Goal: Information Seeking & Learning: Find specific fact

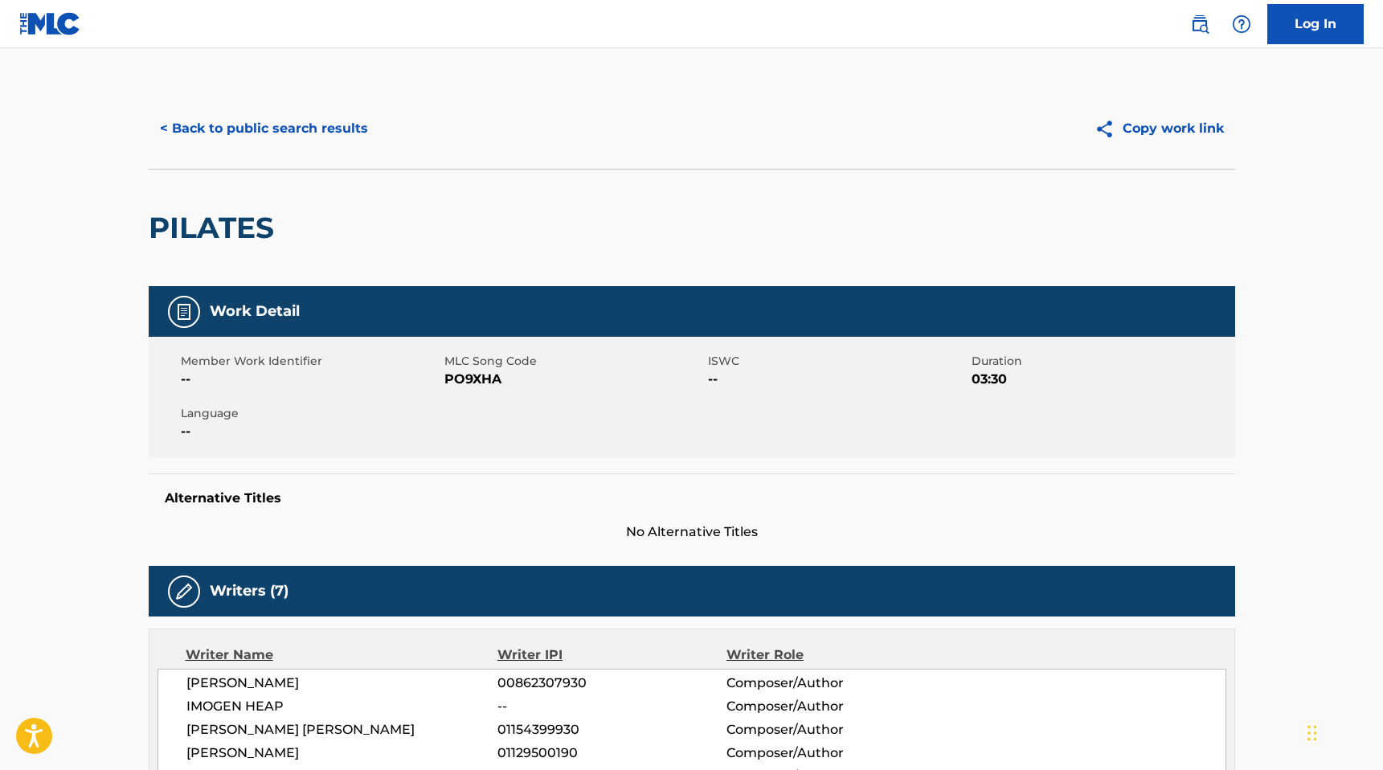
click at [225, 109] on button "< Back to public search results" at bounding box center [264, 128] width 231 height 40
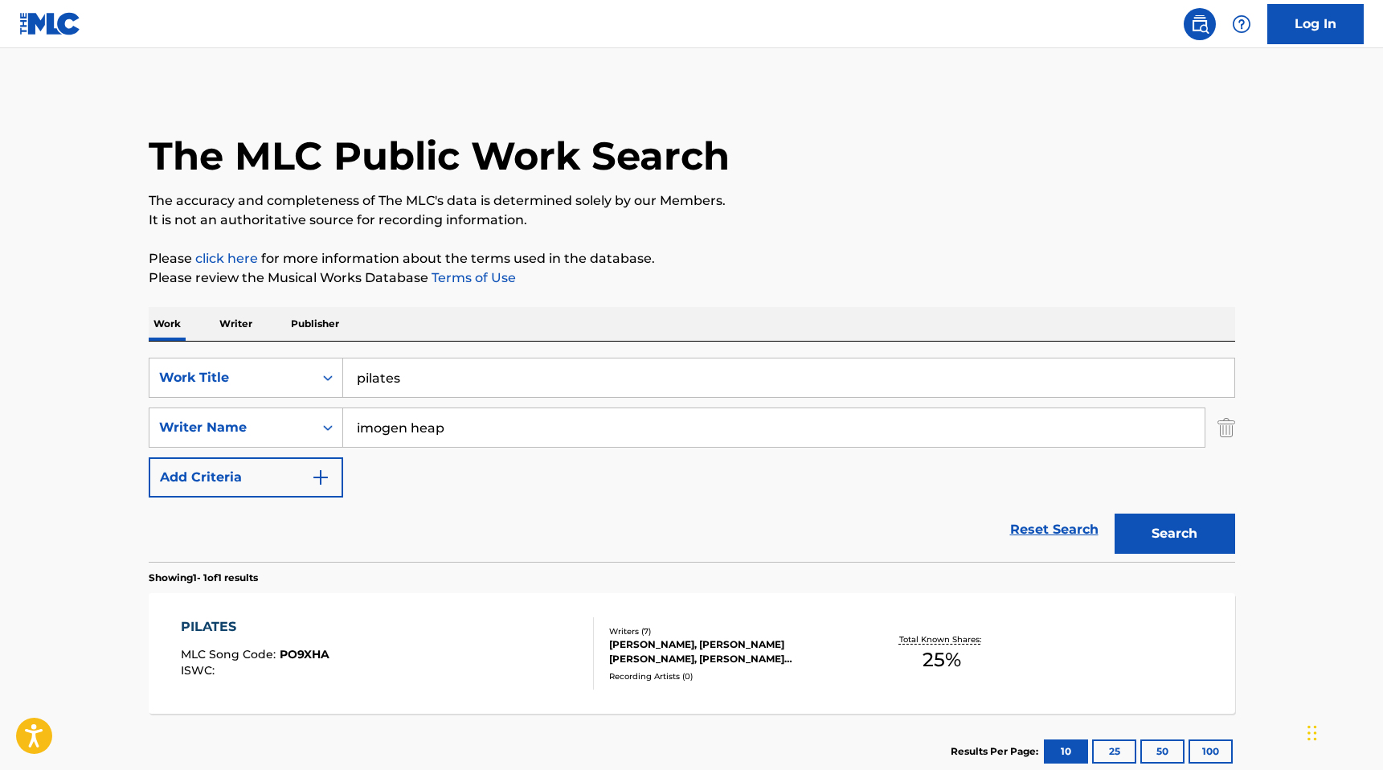
scroll to position [13, 0]
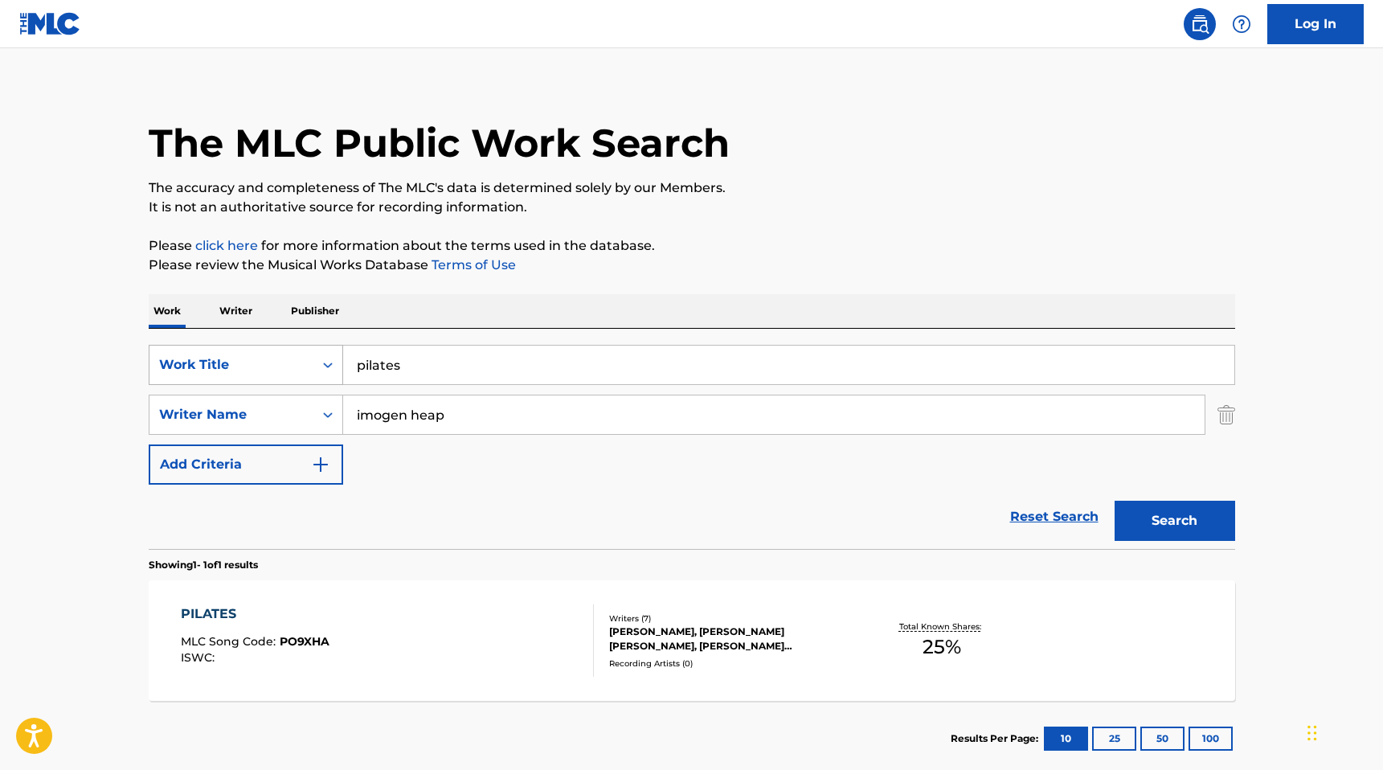
drag, startPoint x: 444, startPoint y: 375, endPoint x: 275, endPoint y: 353, distance: 170.2
click at [275, 353] on div "SearchWithCriteriaf04f5da5-acfe-4253-905c-2d54b813de69 Work Title pilates" at bounding box center [692, 365] width 1086 height 40
type input "##RR##EFG"
click at [1228, 419] on img "Search Form" at bounding box center [1226, 415] width 18 height 40
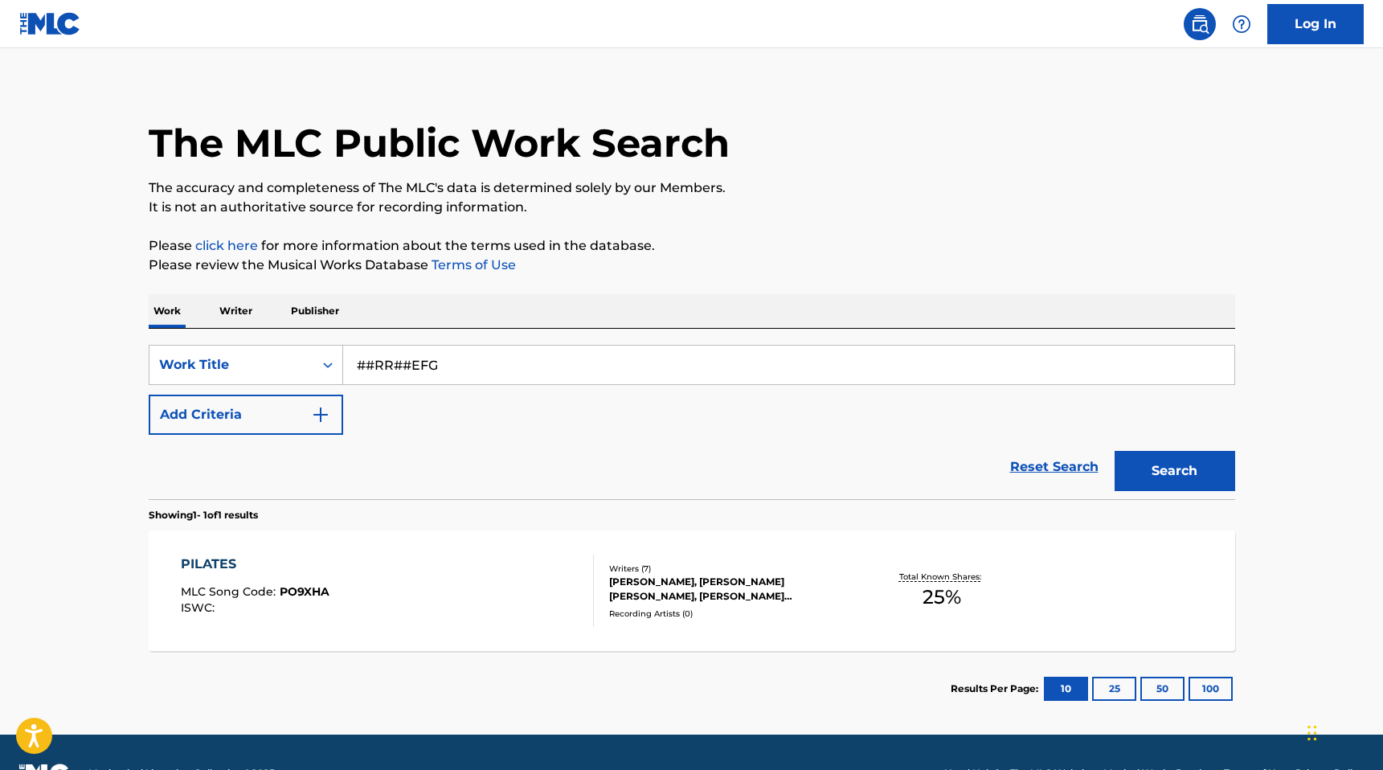
click at [1196, 468] on button "Search" at bounding box center [1174, 471] width 121 height 40
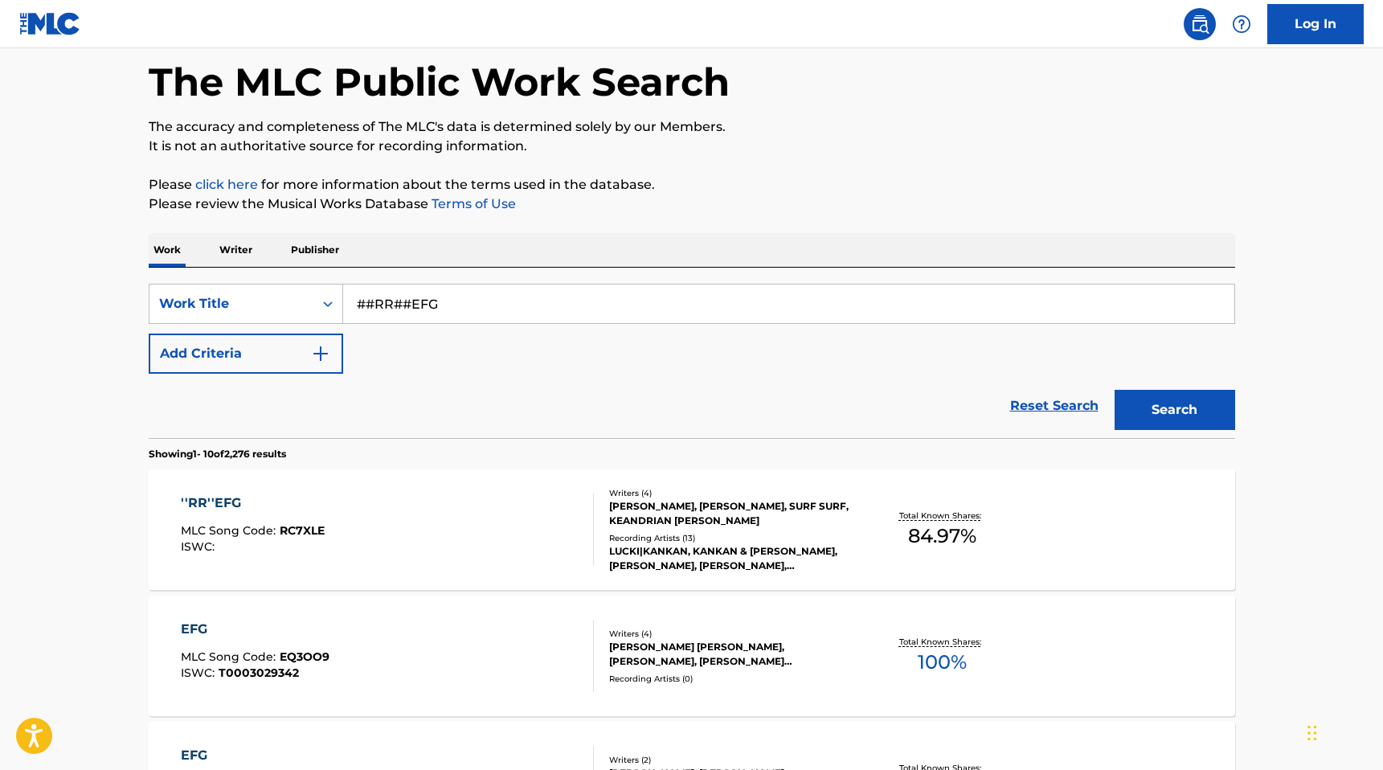
scroll to position [85, 0]
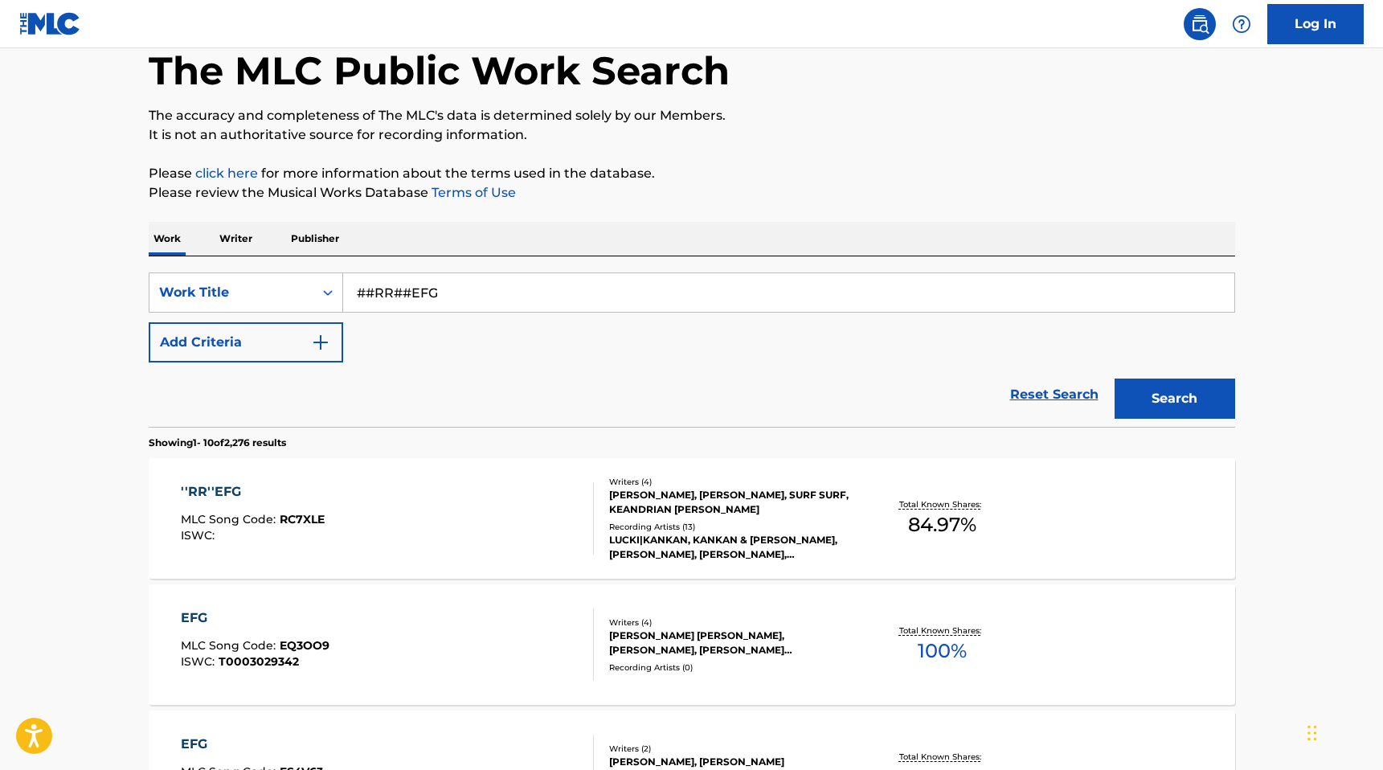
click at [669, 500] on div "STEPAN ZAITSEV IGOREVICH, MAKSYM SHYRIAIEV, SURF SURF, KEANDRIAN QYNZEL JONES" at bounding box center [730, 502] width 243 height 29
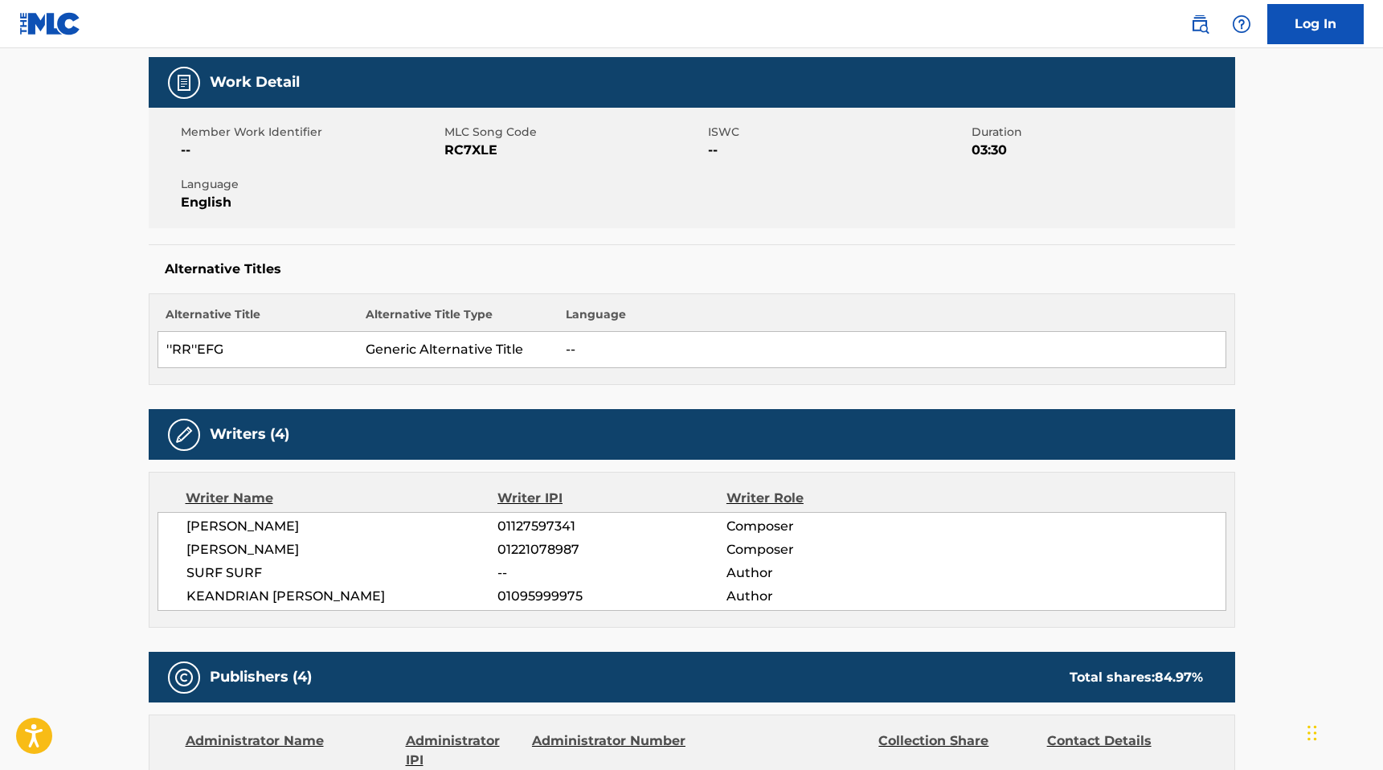
scroll to position [261, 0]
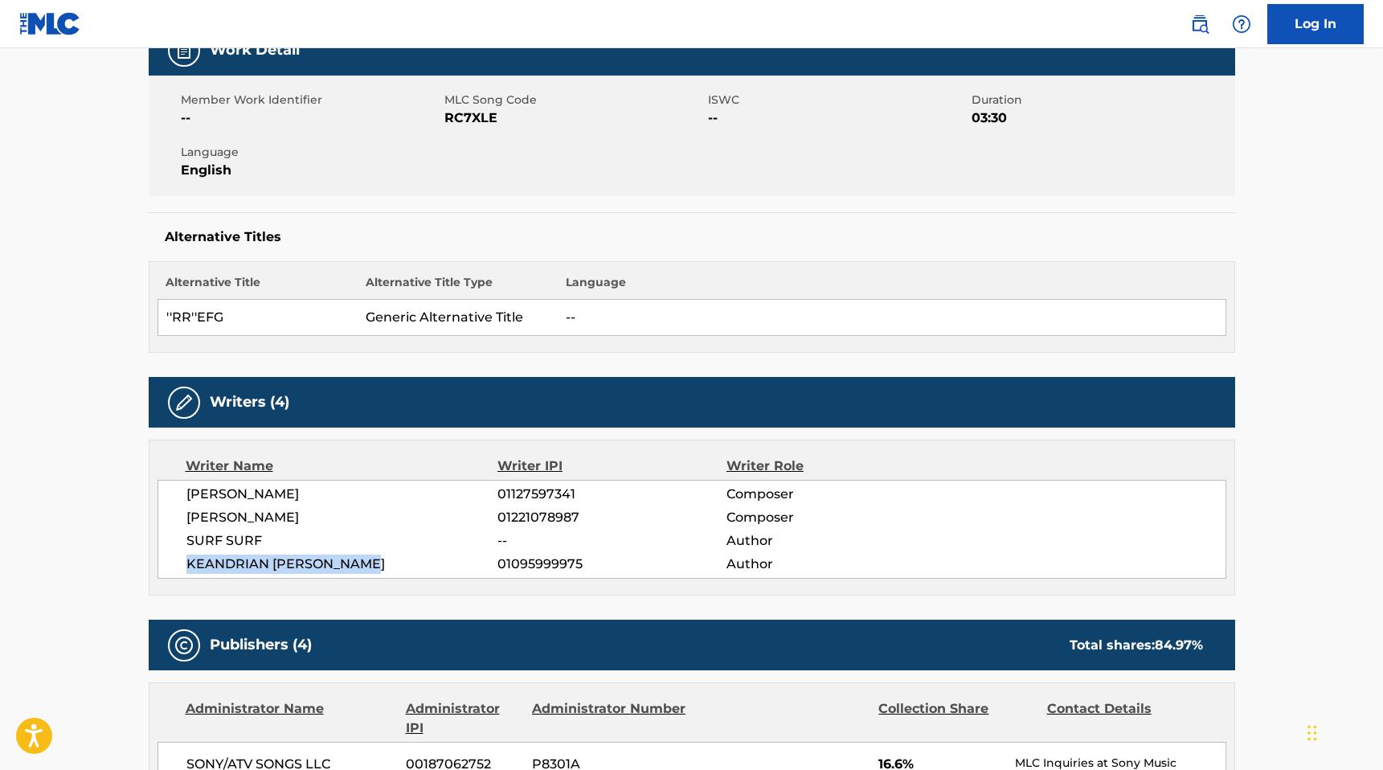
drag, startPoint x: 371, startPoint y: 563, endPoint x: 170, endPoint y: 563, distance: 200.9
click at [170, 563] on div "STEPAN ZAITSEV IGOREVICH 01127597341 Composer MAKSYM SHYRIAIEV 01221078987 Comp…" at bounding box center [691, 529] width 1069 height 99
copy span "KEANDRIAN QYNZEL JONES"
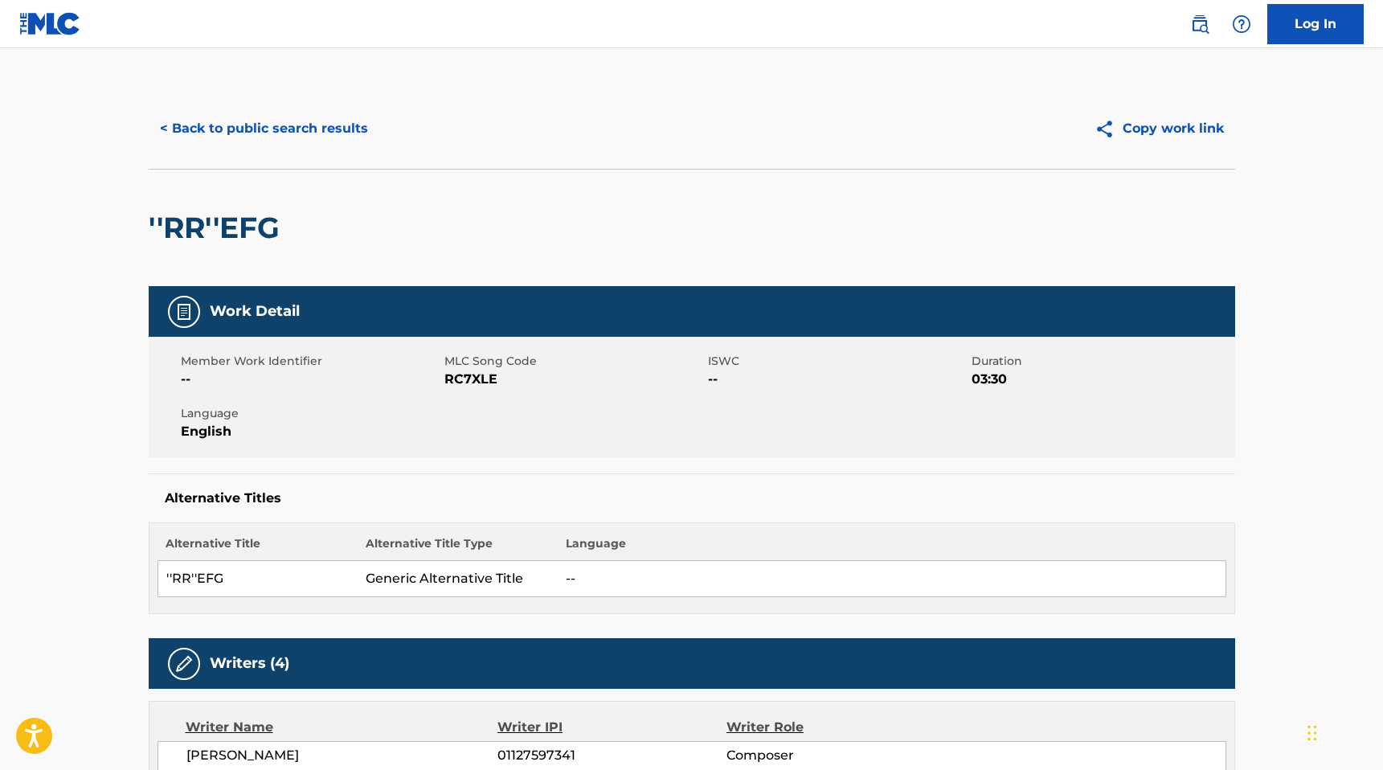
click at [203, 126] on button "< Back to public search results" at bounding box center [264, 128] width 231 height 40
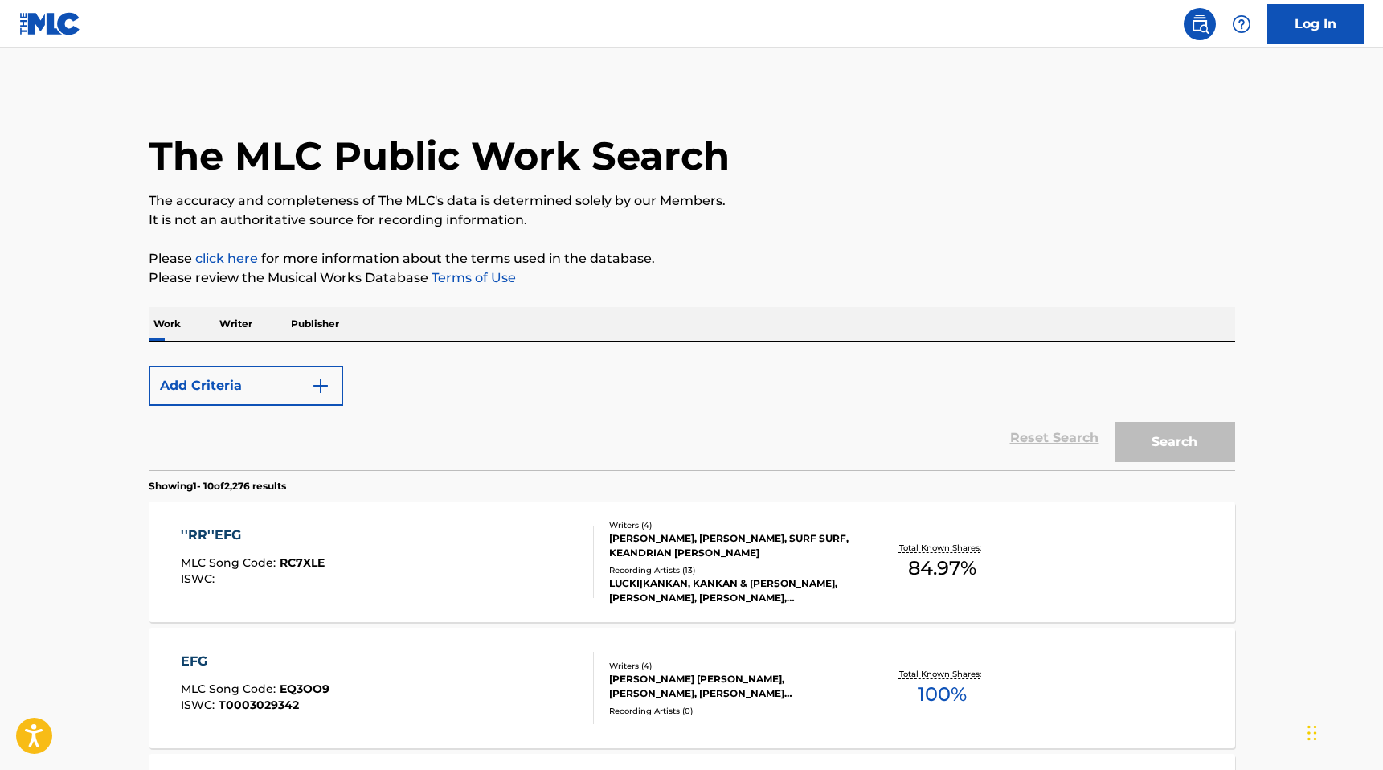
scroll to position [85, 0]
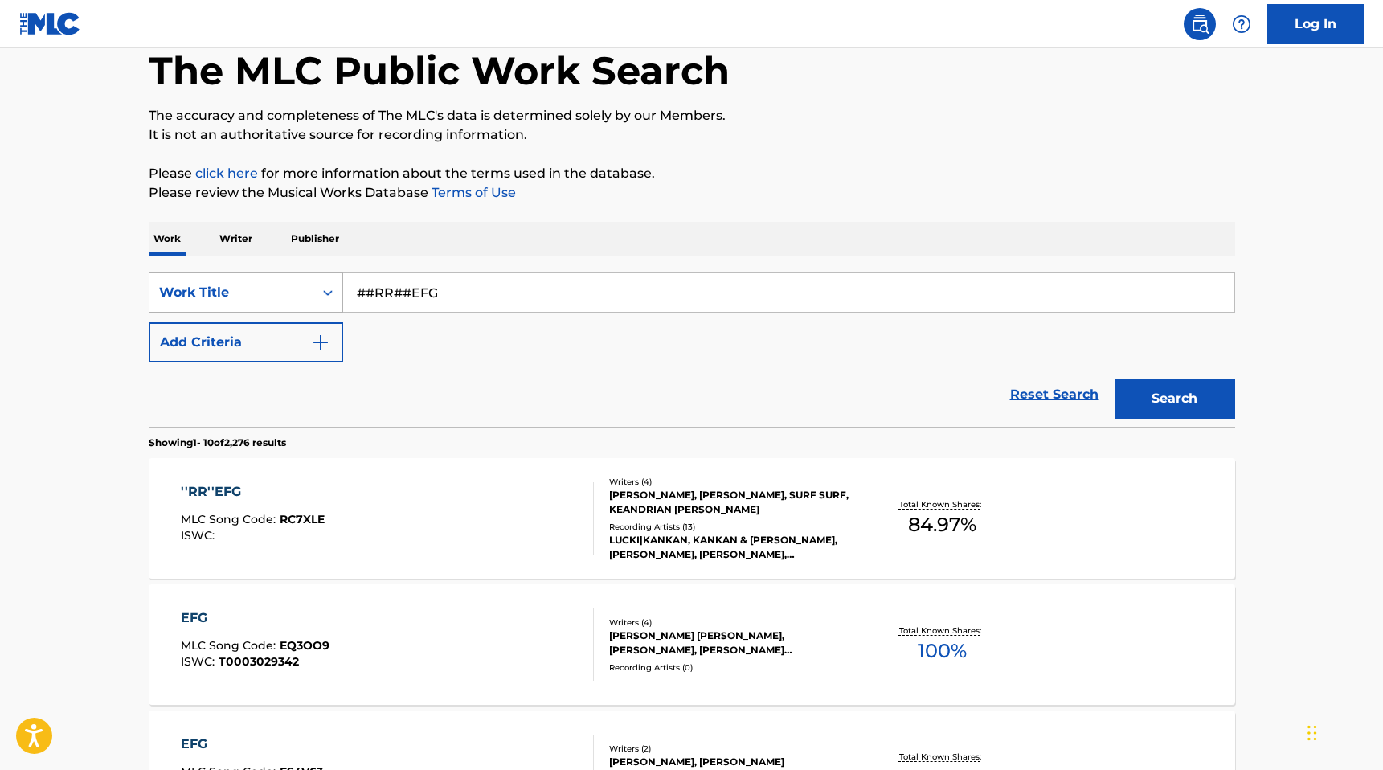
drag, startPoint x: 432, startPoint y: 288, endPoint x: 290, endPoint y: 288, distance: 142.2
click at [290, 288] on div "SearchWithCriteriaf04f5da5-acfe-4253-905c-2d54b813de69 Work Title ##RR##EFG" at bounding box center [692, 292] width 1086 height 40
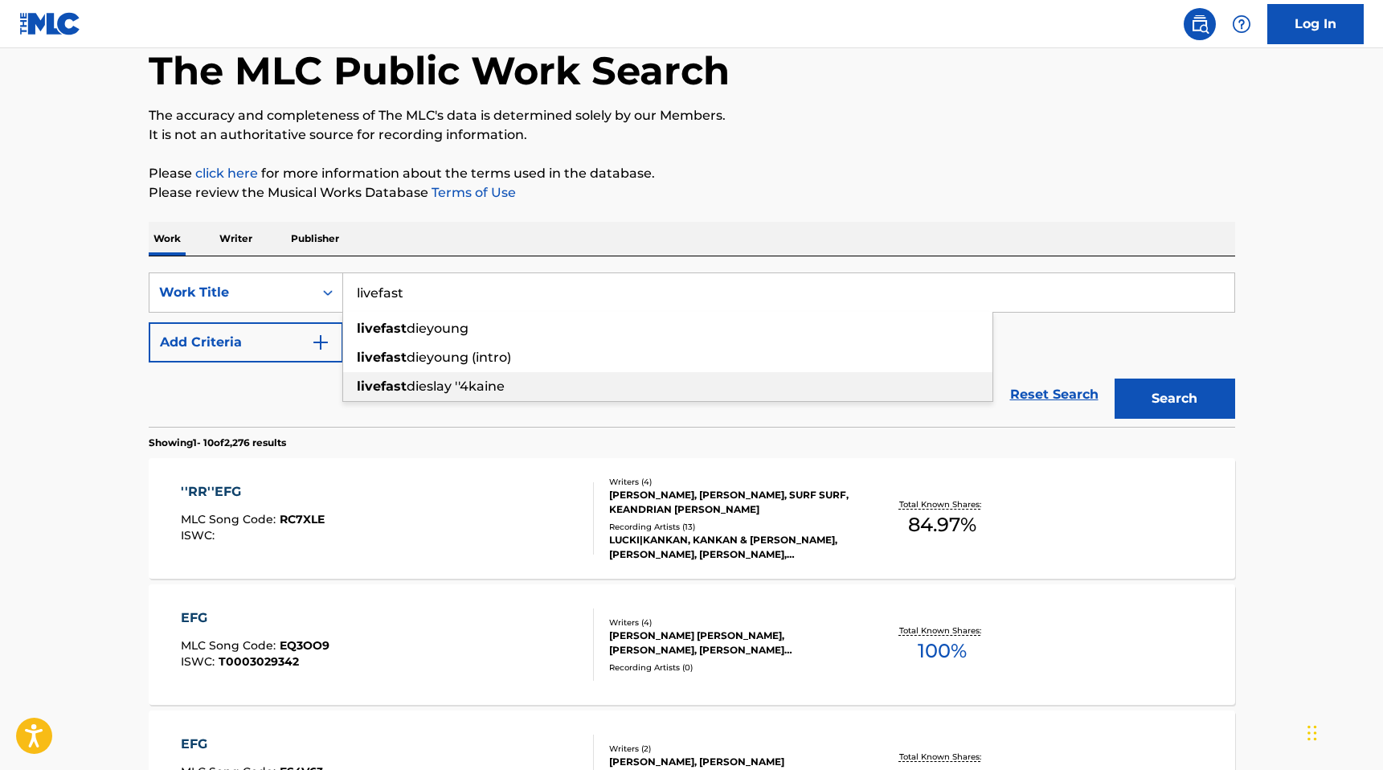
click at [432, 382] on span "dieslay ''4kaine" at bounding box center [456, 385] width 98 height 15
type input "livefastdieslay ''4kaine"
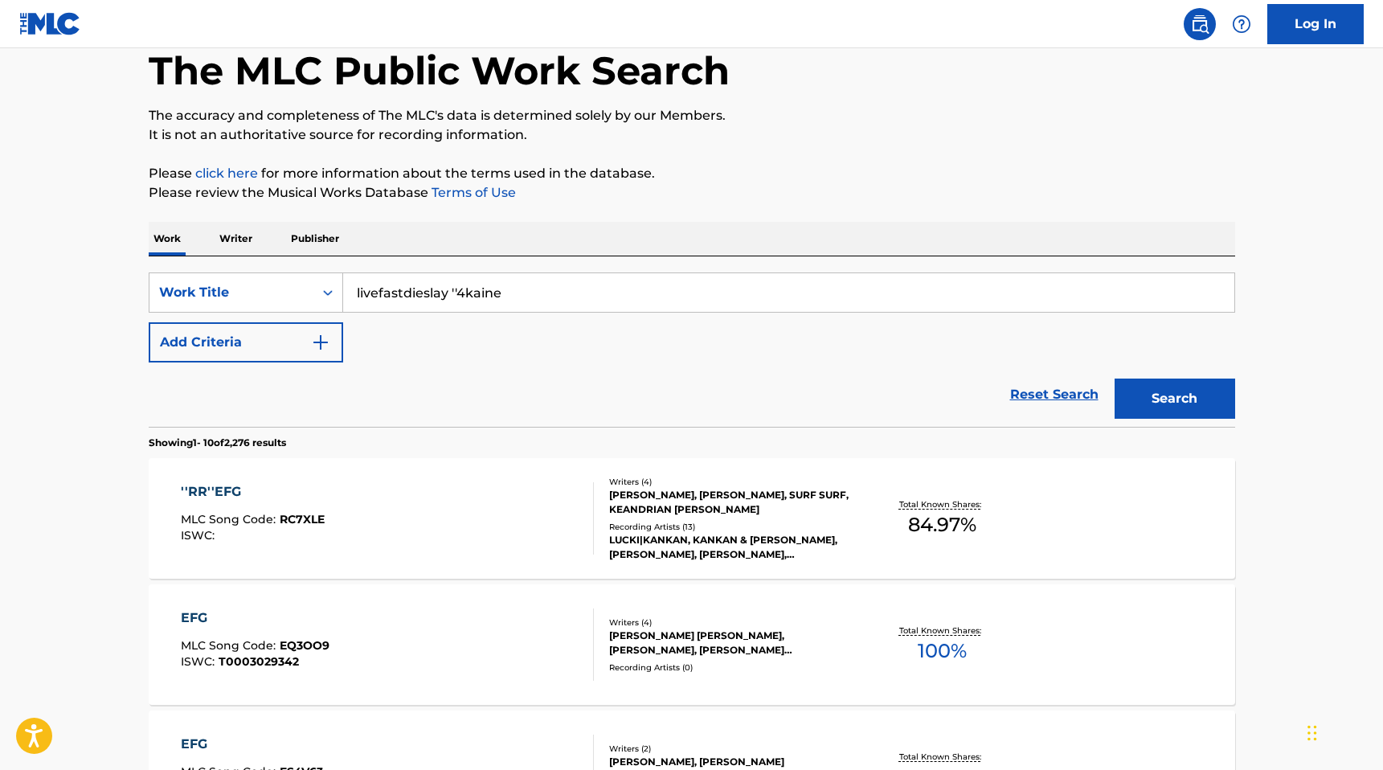
click at [1161, 398] on button "Search" at bounding box center [1174, 398] width 121 height 40
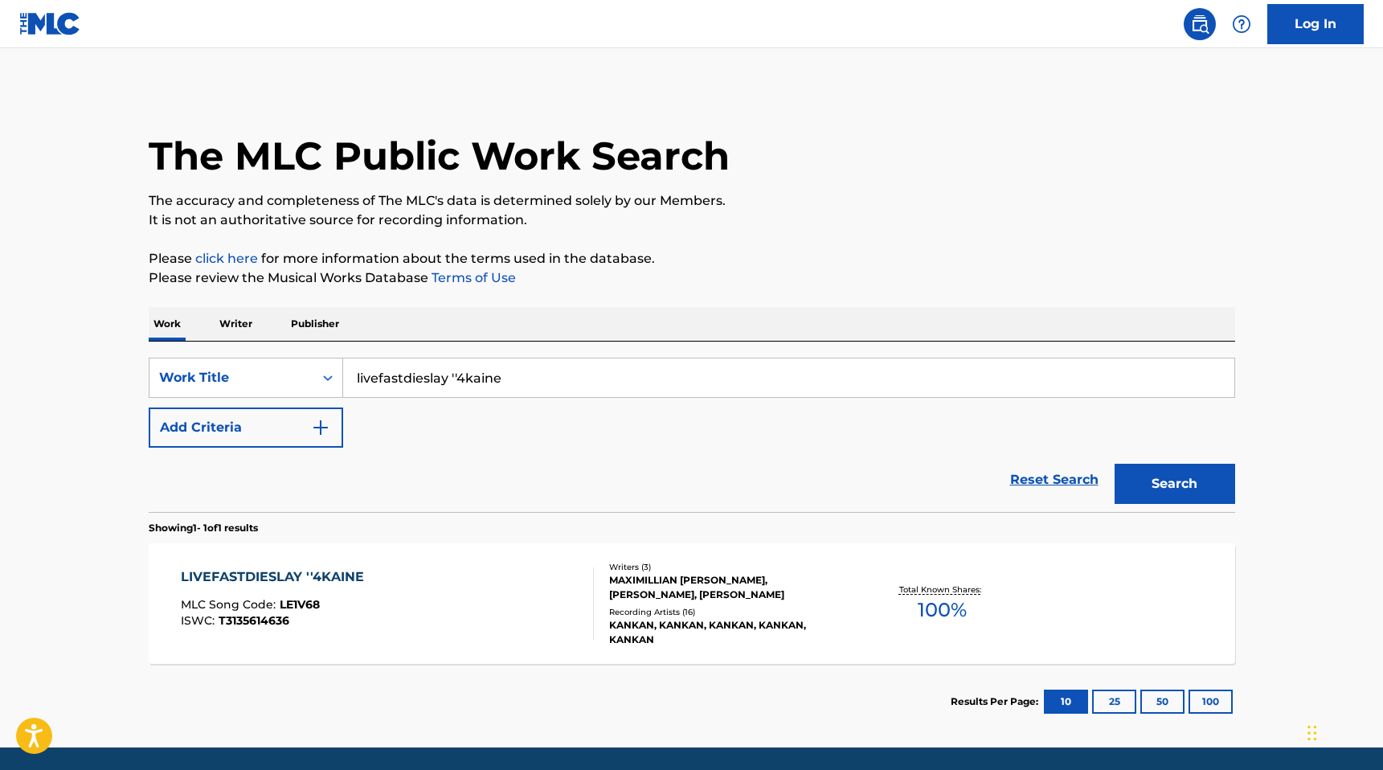
click at [680, 595] on div "MAXIMILLIAN JORDAN WHITE, KEANDRIAN QYNZEL JONES, NATHANAEL MARTENS" at bounding box center [730, 587] width 243 height 29
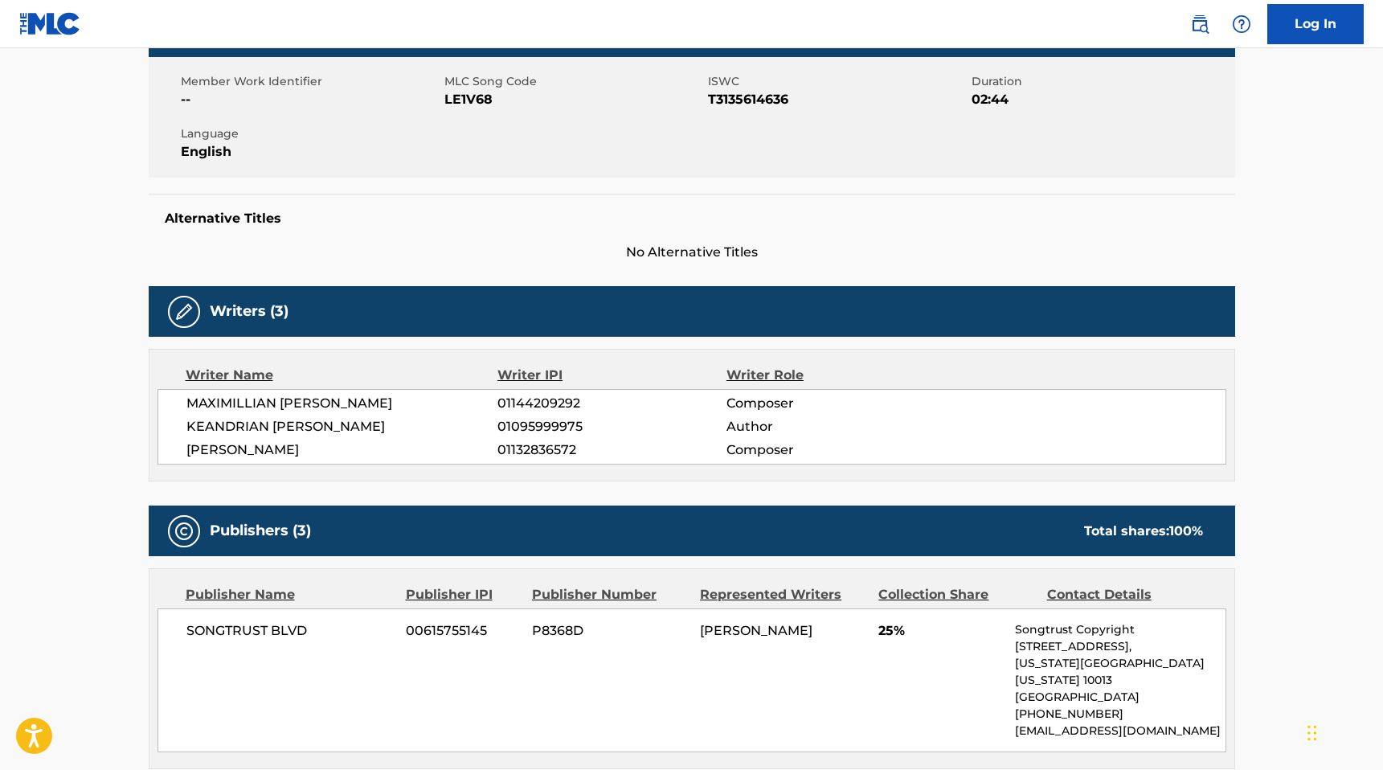
scroll to position [71, 0]
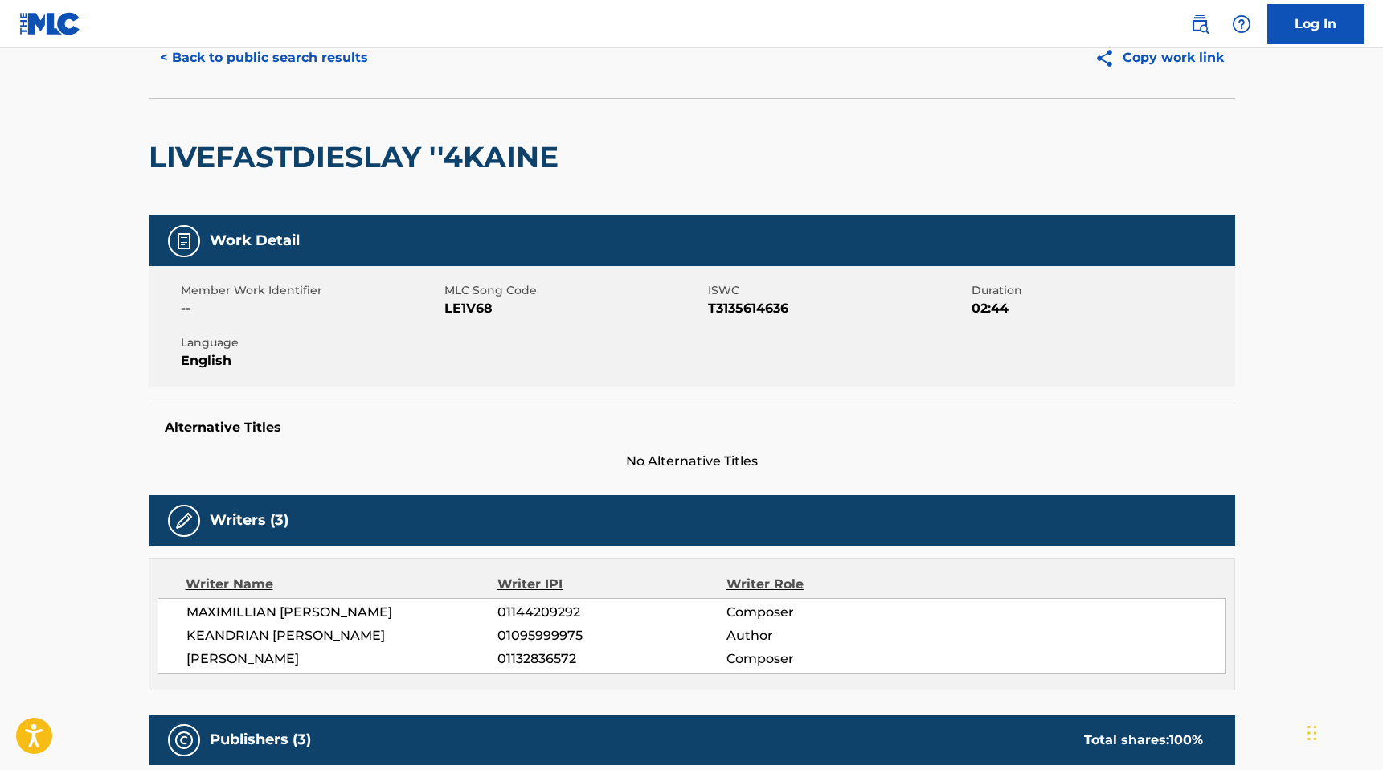
click at [210, 65] on button "< Back to public search results" at bounding box center [264, 58] width 231 height 40
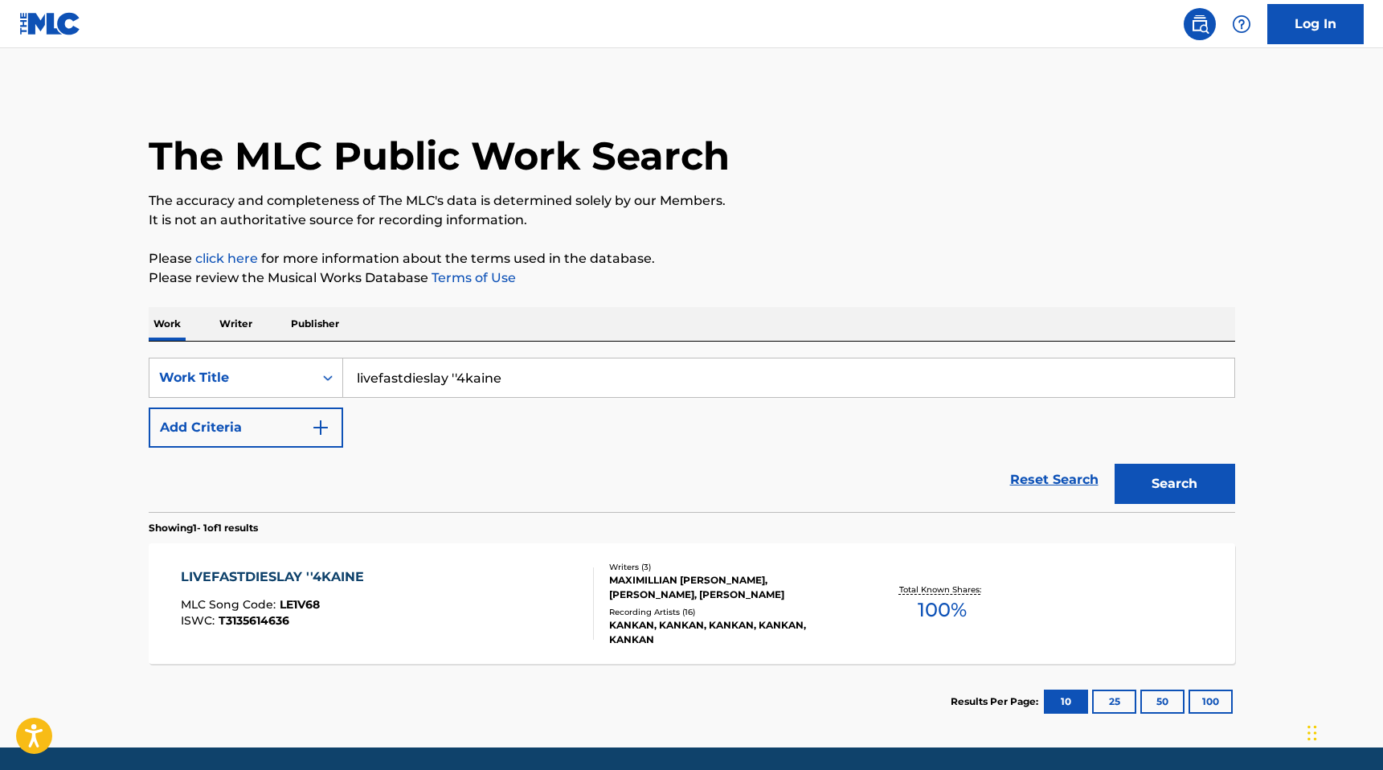
drag, startPoint x: 528, startPoint y: 380, endPoint x: 200, endPoint y: 353, distance: 329.0
click at [203, 354] on div "SearchWithCriteriaf04f5da5-acfe-4253-905c-2d54b813de69 Work Title livefastdiesl…" at bounding box center [692, 426] width 1086 height 170
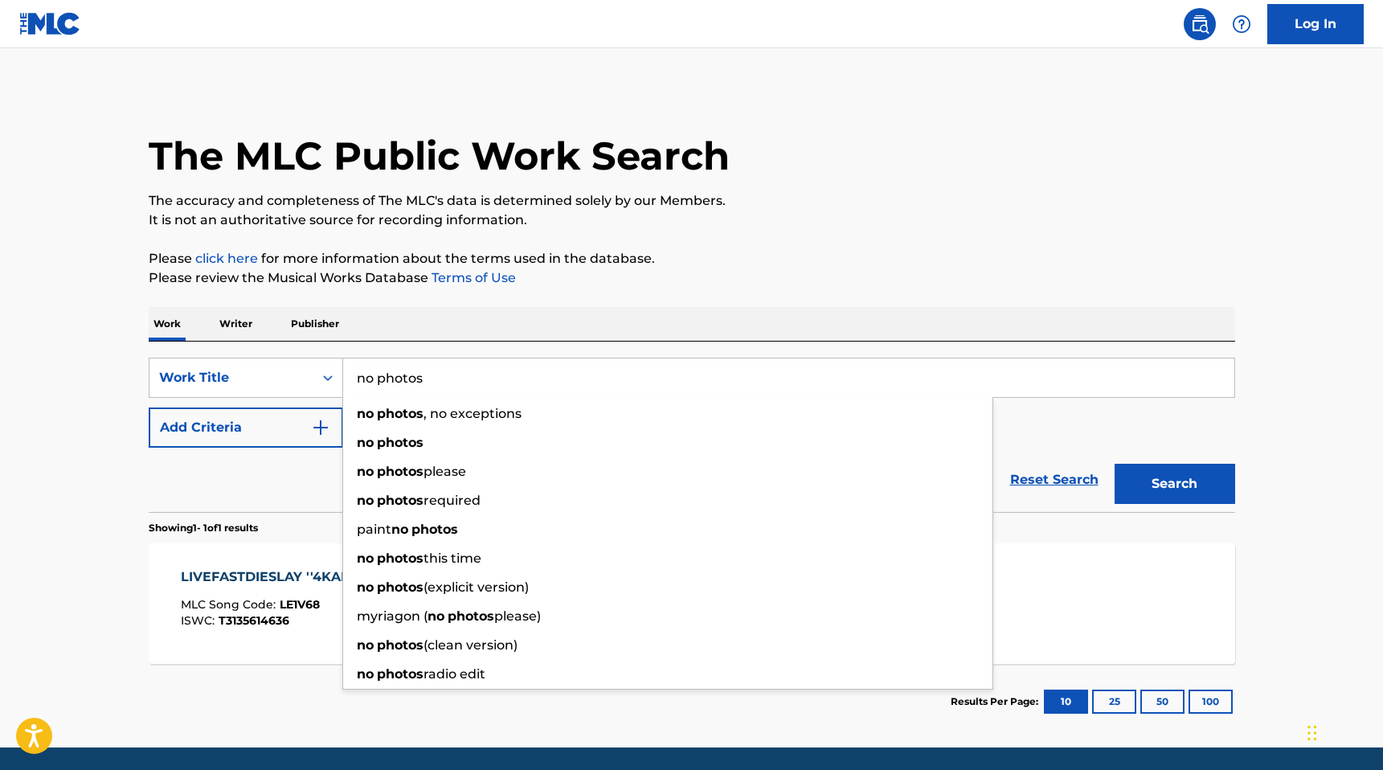
type input "no photos"
click at [273, 421] on button "Add Criteria" at bounding box center [246, 427] width 194 height 40
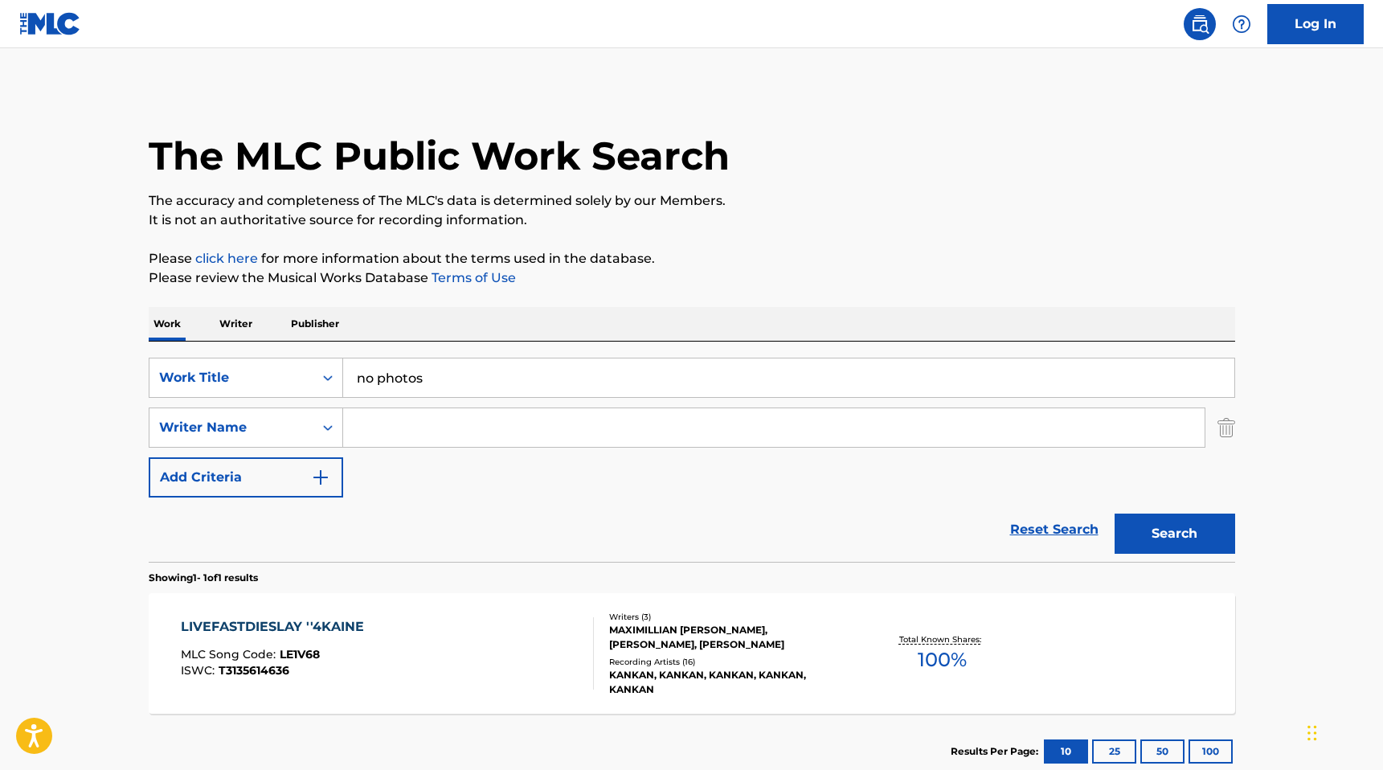
click at [374, 416] on input "Search Form" at bounding box center [773, 427] width 861 height 39
paste input "KEANDRIAN QYNZEL JONES"
type input "KEANDRIAN QYNZEL JONES"
click at [1163, 536] on button "Search" at bounding box center [1174, 533] width 121 height 40
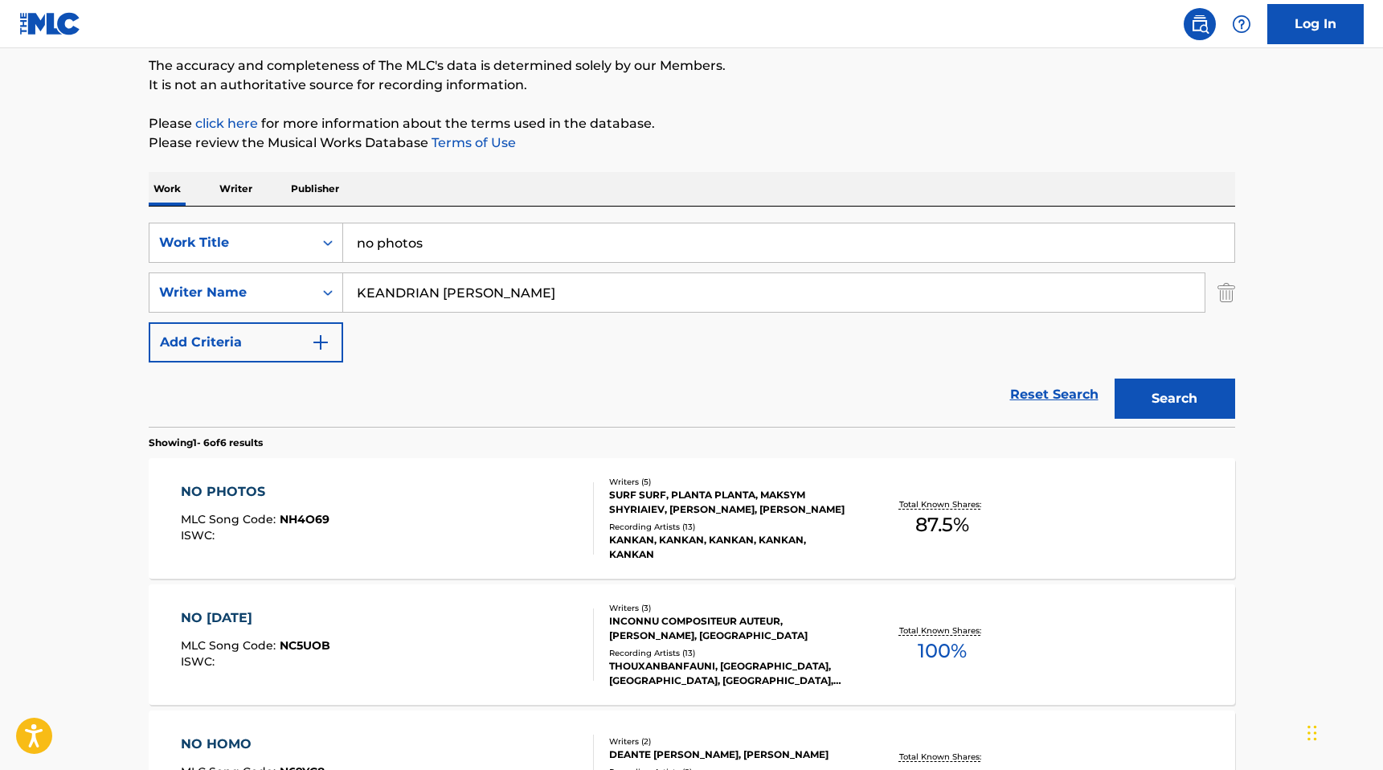
scroll to position [139, 0]
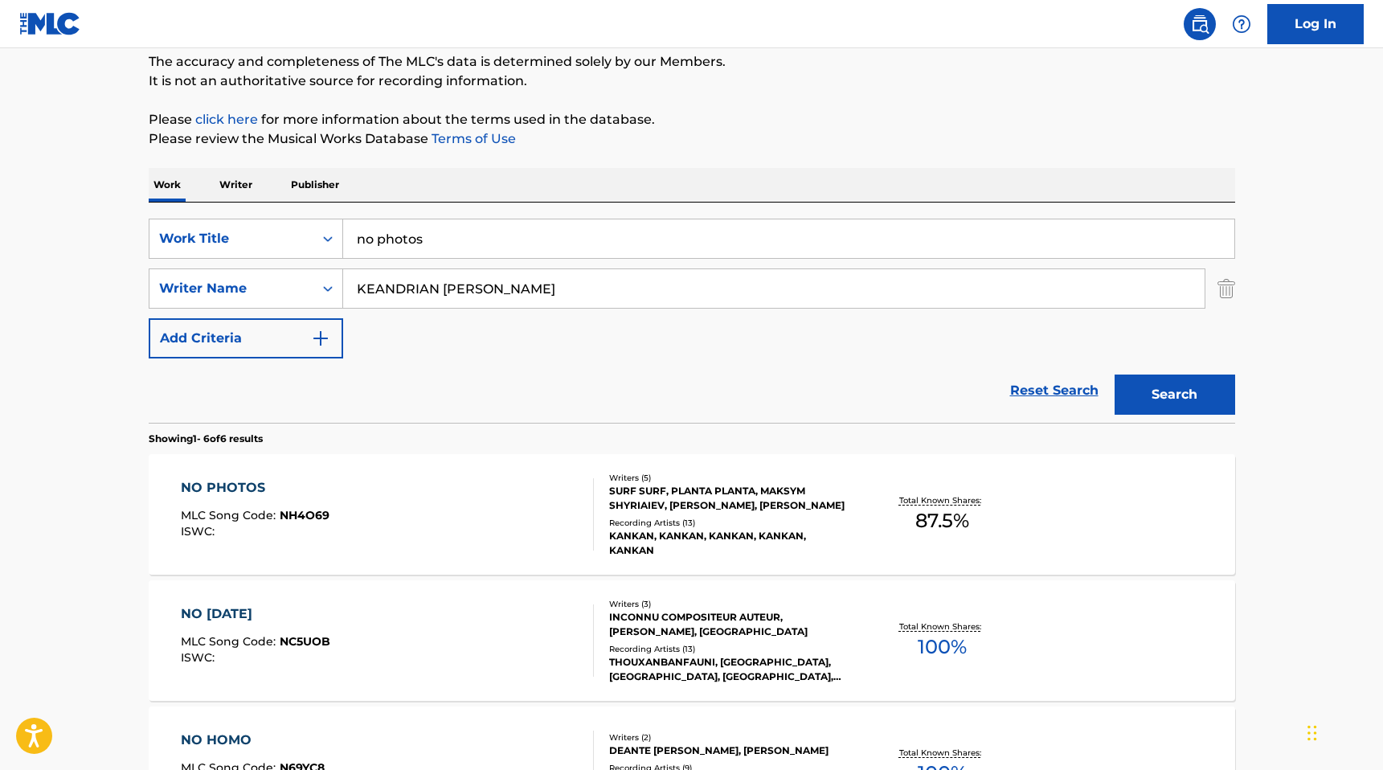
click at [696, 492] on div "SURF SURF, PLANTA PLANTA, MAKSYM SHYRIAIEV, DAVYN NUNEZ, KEANDRIAN QYNZEL JONES" at bounding box center [730, 498] width 243 height 29
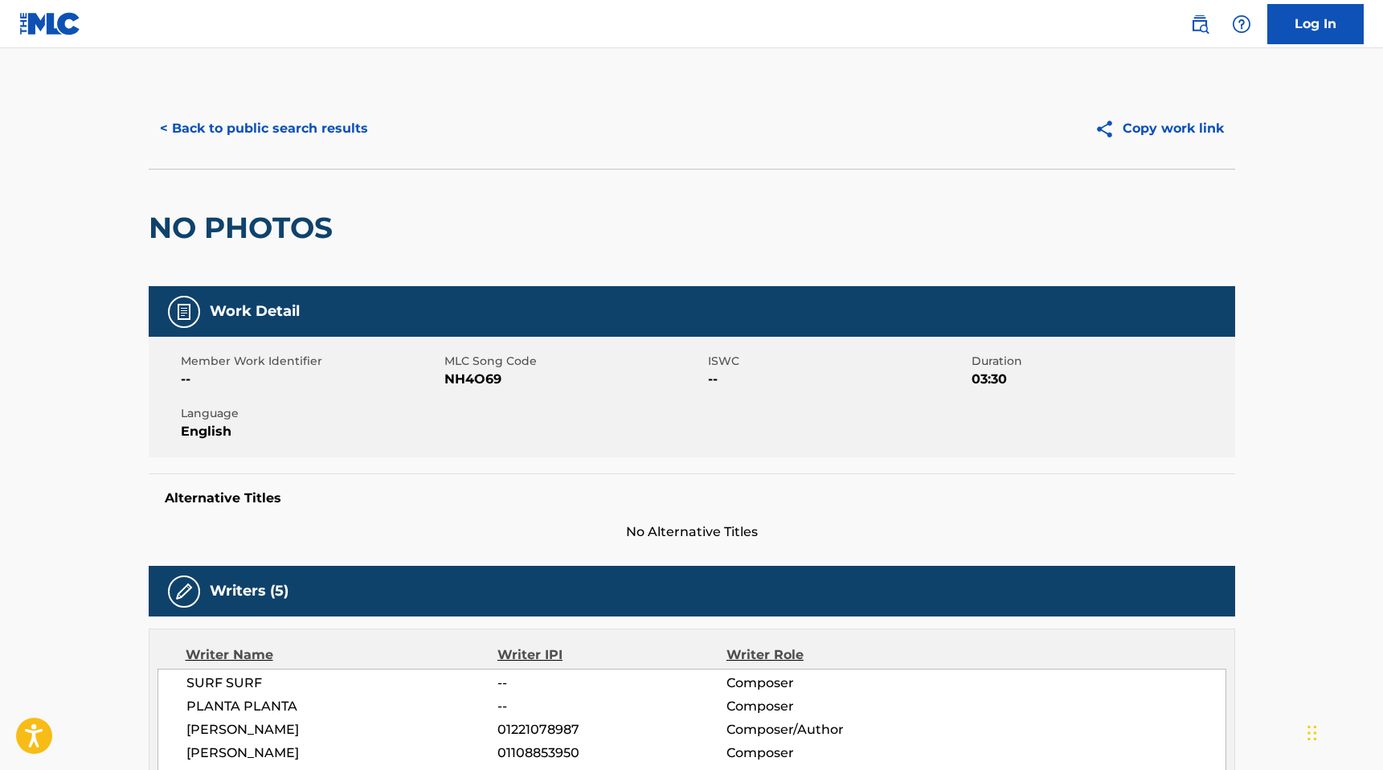
click at [282, 141] on button "< Back to public search results" at bounding box center [264, 128] width 231 height 40
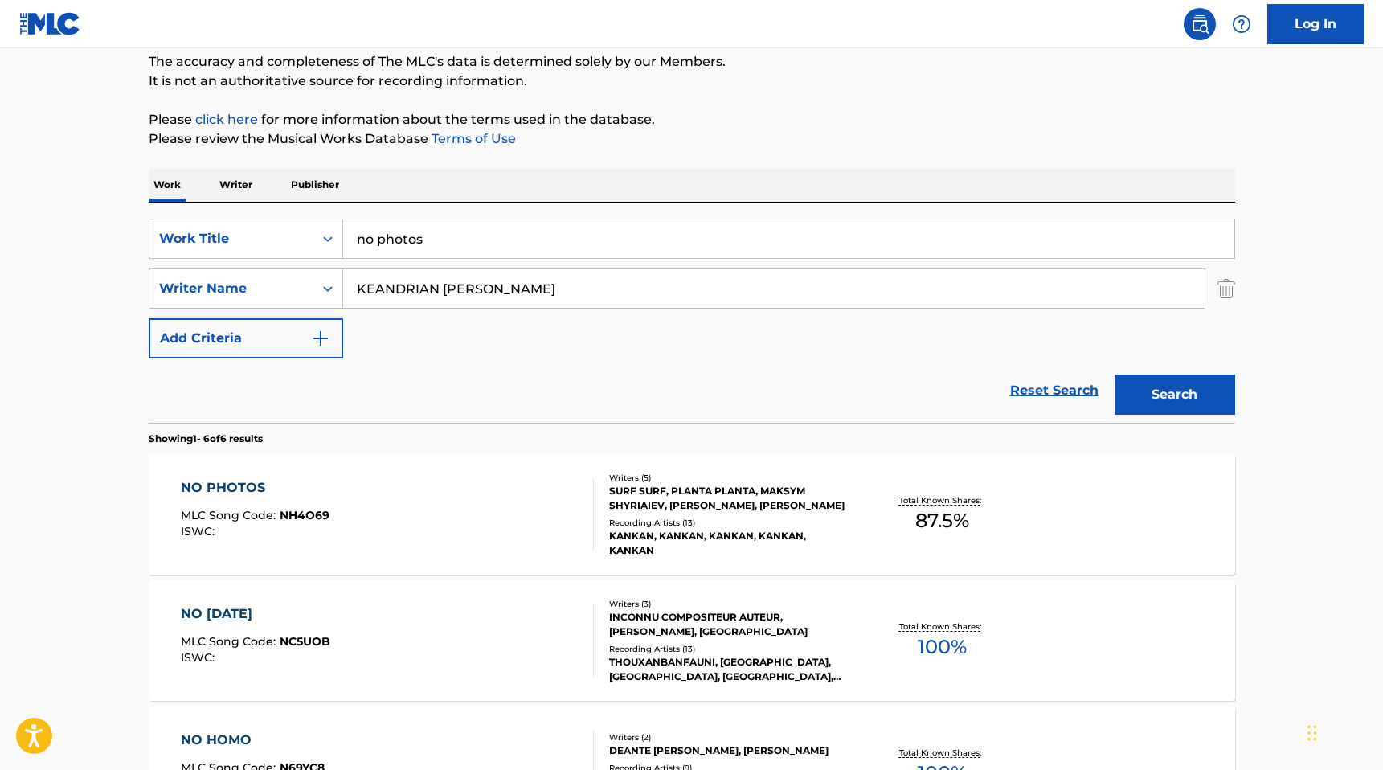
drag, startPoint x: 456, startPoint y: 239, endPoint x: 91, endPoint y: 210, distance: 366.0
click at [91, 210] on main "The MLC Public Work Search The accuracy and completeness of The MLC's data is d…" at bounding box center [691, 599] width 1383 height 1380
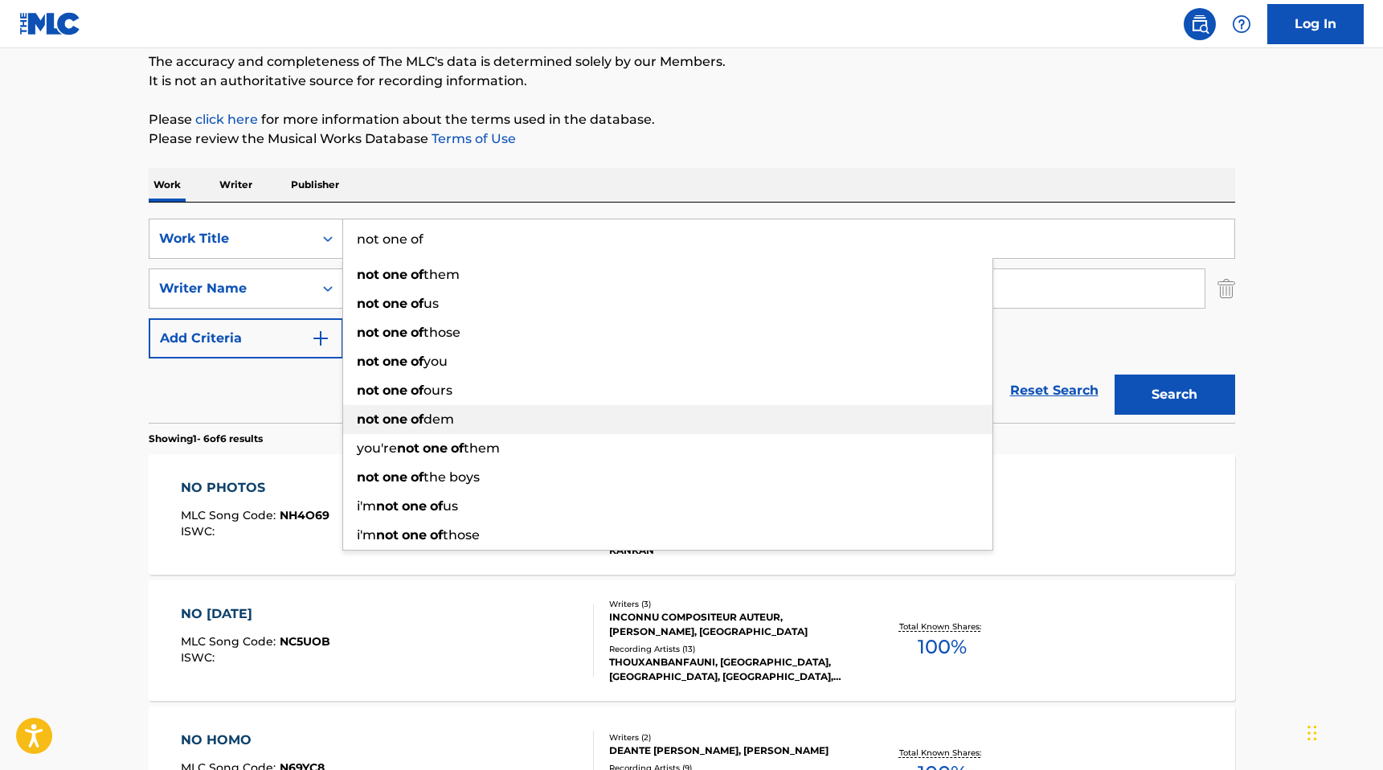
click at [515, 415] on div "not one of dem" at bounding box center [667, 419] width 649 height 29
type input "not one of dem"
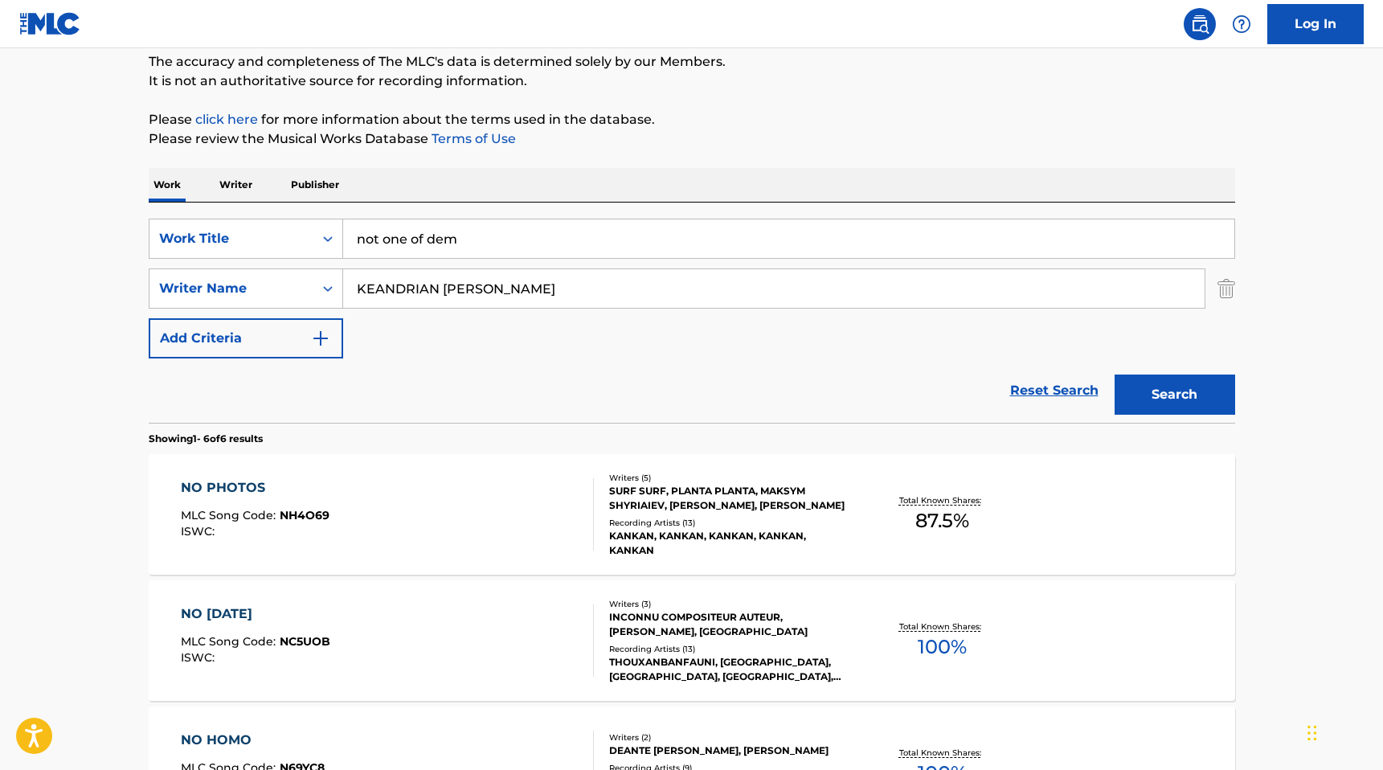
click at [1231, 284] on img "Search Form" at bounding box center [1226, 288] width 18 height 40
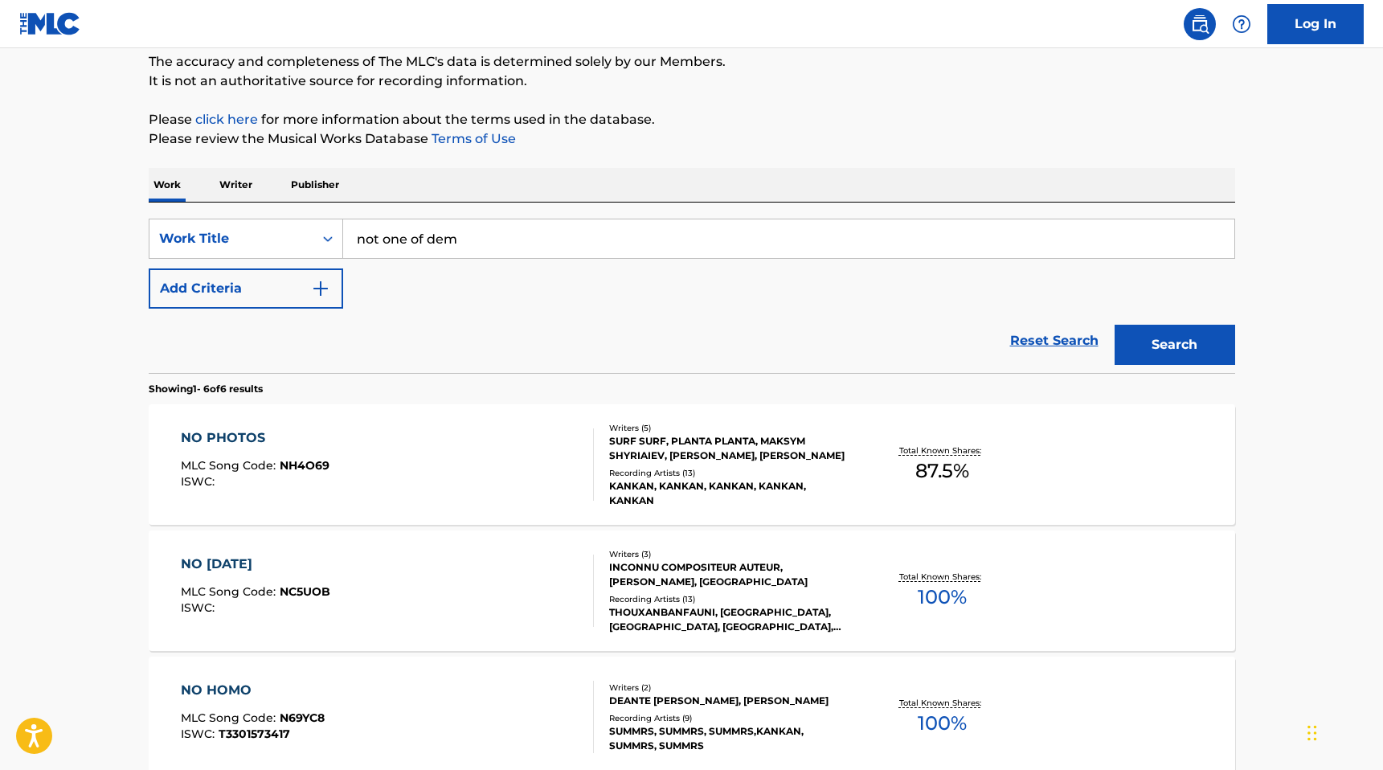
click at [1198, 360] on button "Search" at bounding box center [1174, 345] width 121 height 40
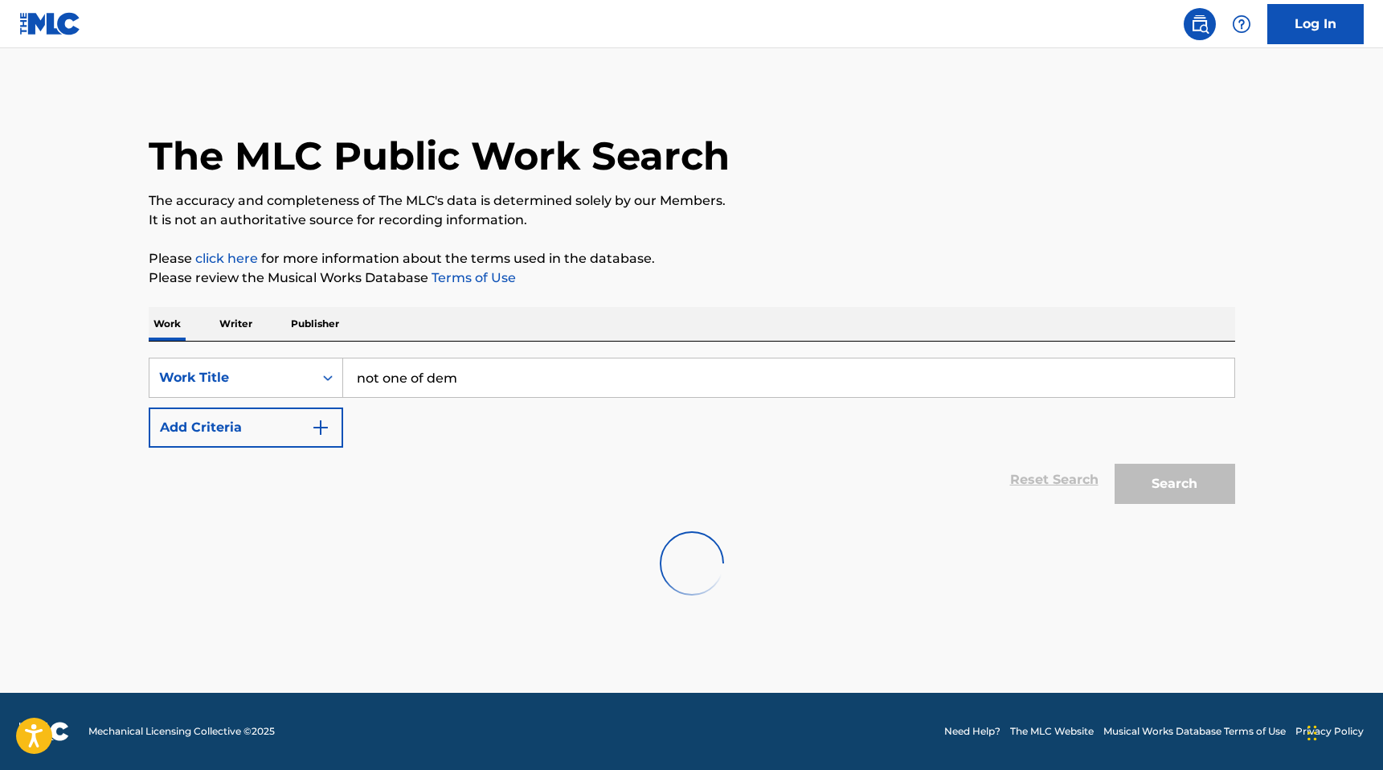
scroll to position [0, 0]
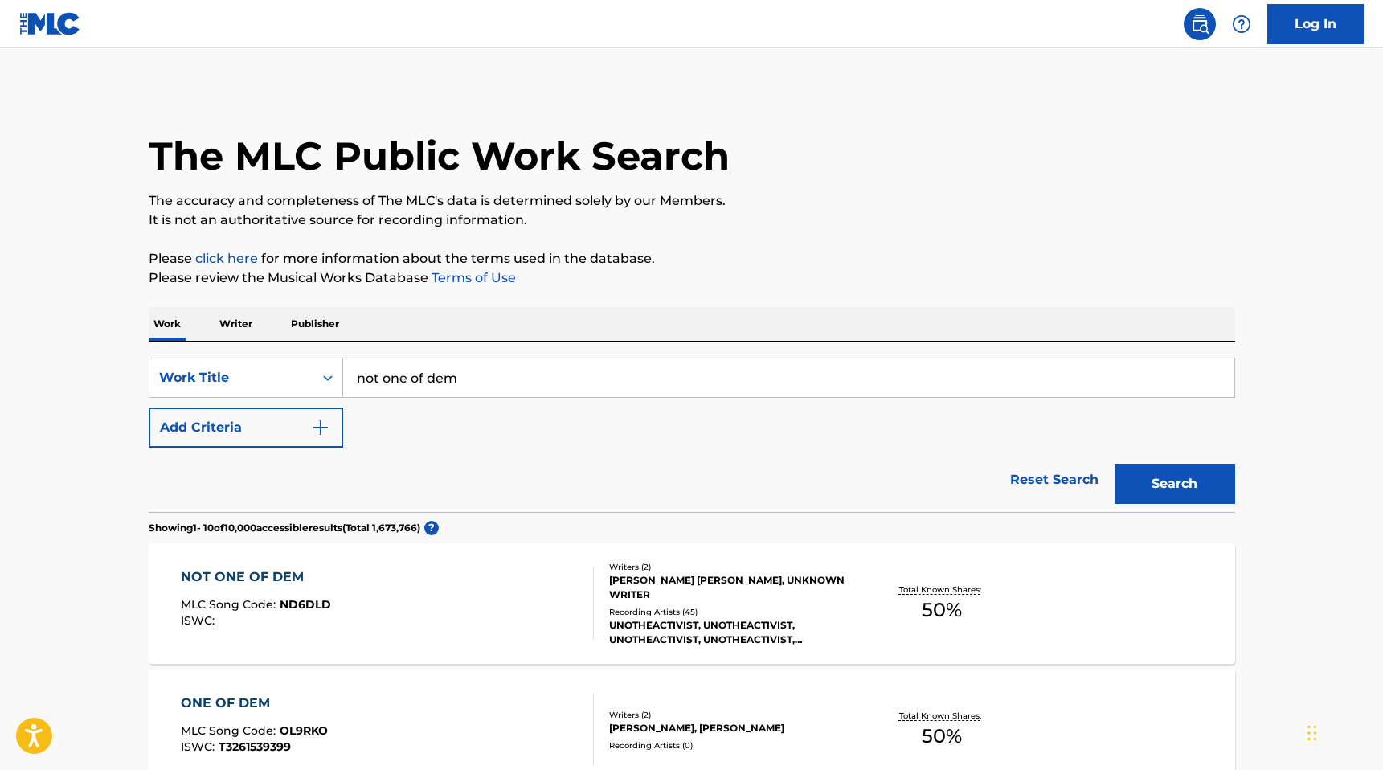
click at [734, 582] on div "[PERSON_NAME] [PERSON_NAME], UNKNOWN WRITER" at bounding box center [730, 587] width 243 height 29
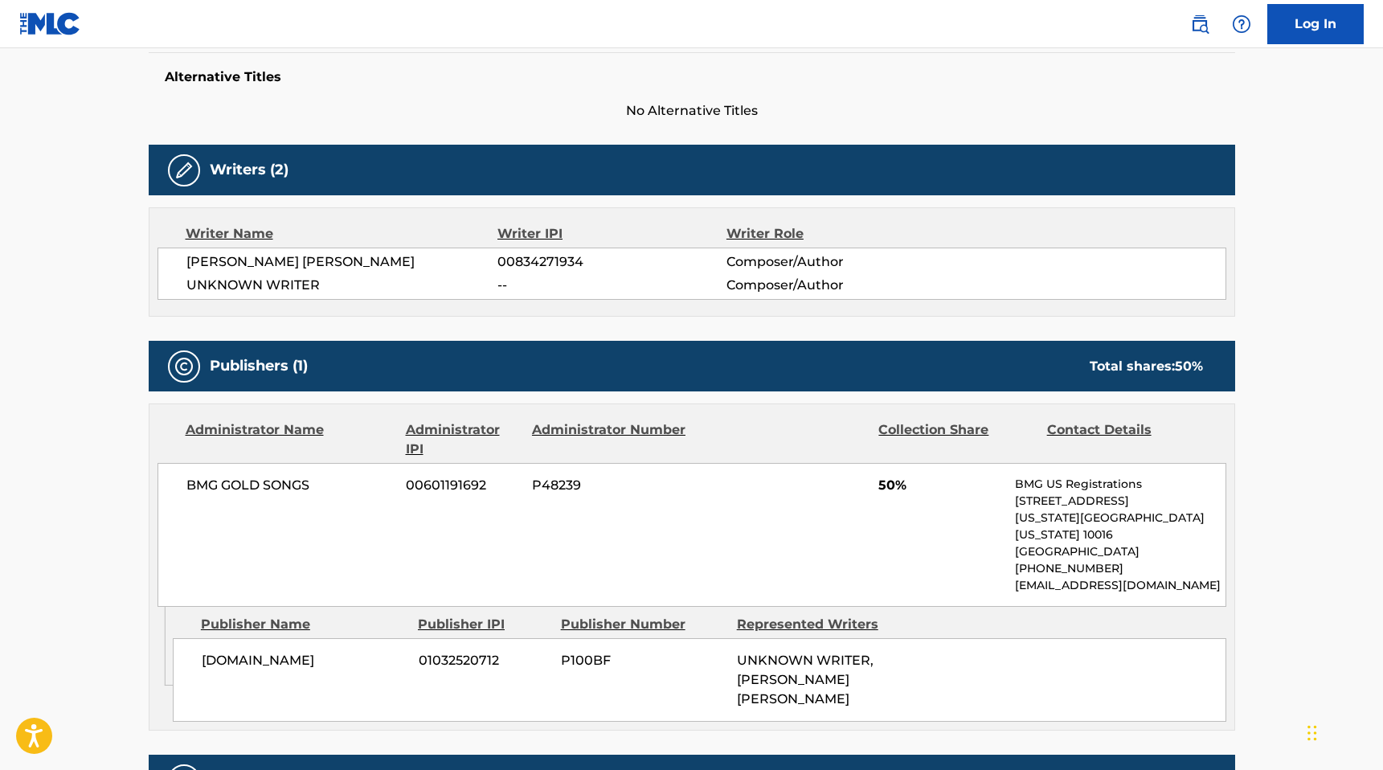
scroll to position [428, 0]
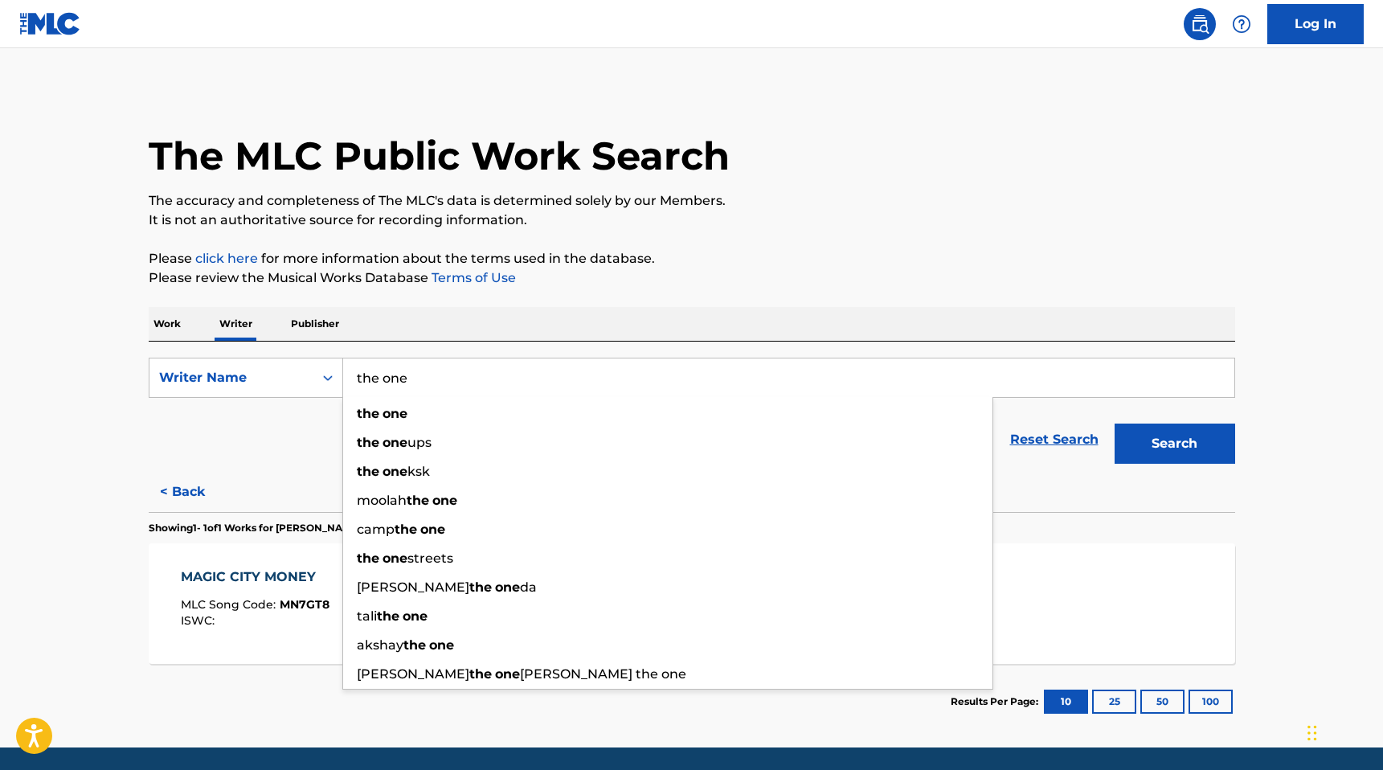
type input "the one"
click at [176, 331] on p "Work" at bounding box center [167, 324] width 37 height 34
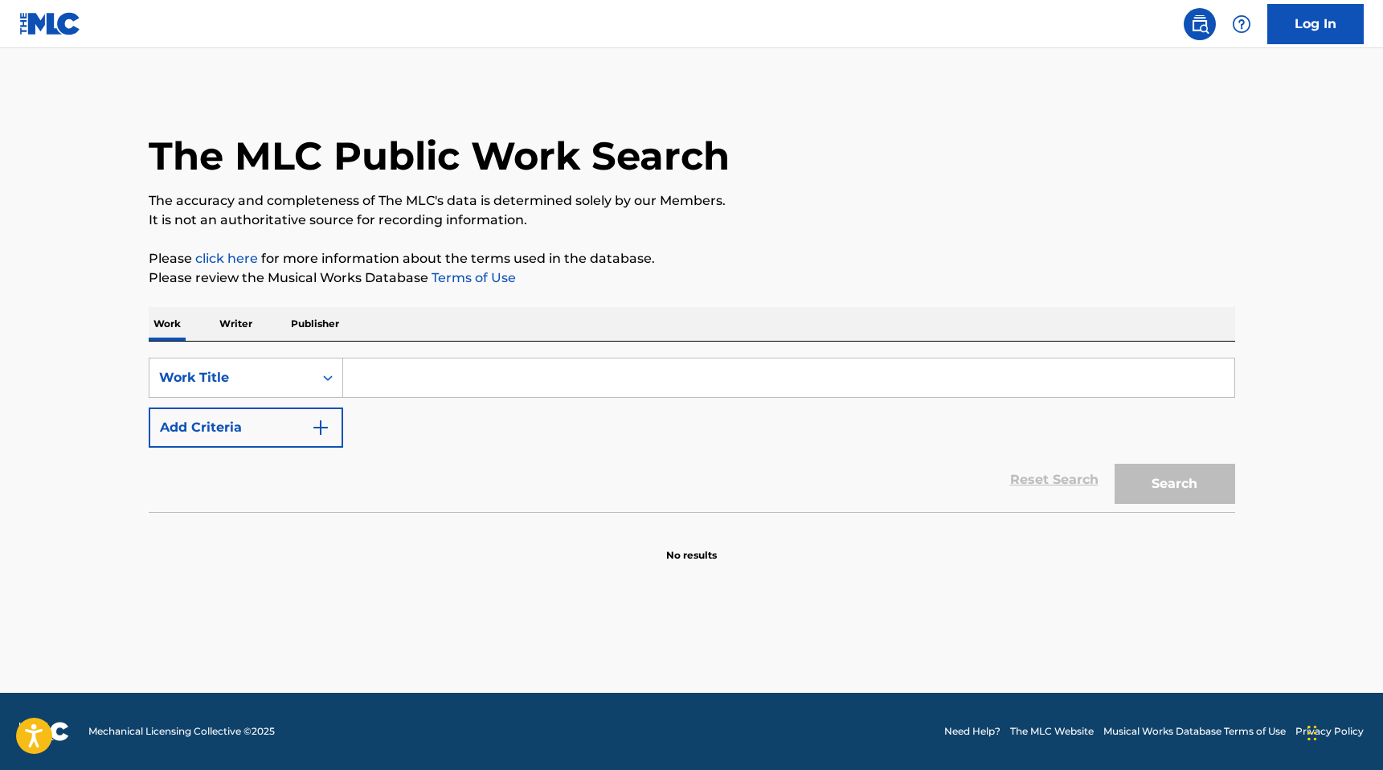
click at [397, 358] on div "Search Form" at bounding box center [789, 378] width 892 height 40
click at [398, 372] on input "Search Form" at bounding box center [788, 377] width 891 height 39
type input "the one (destiny)"
click at [1168, 487] on button "Search" at bounding box center [1174, 484] width 121 height 40
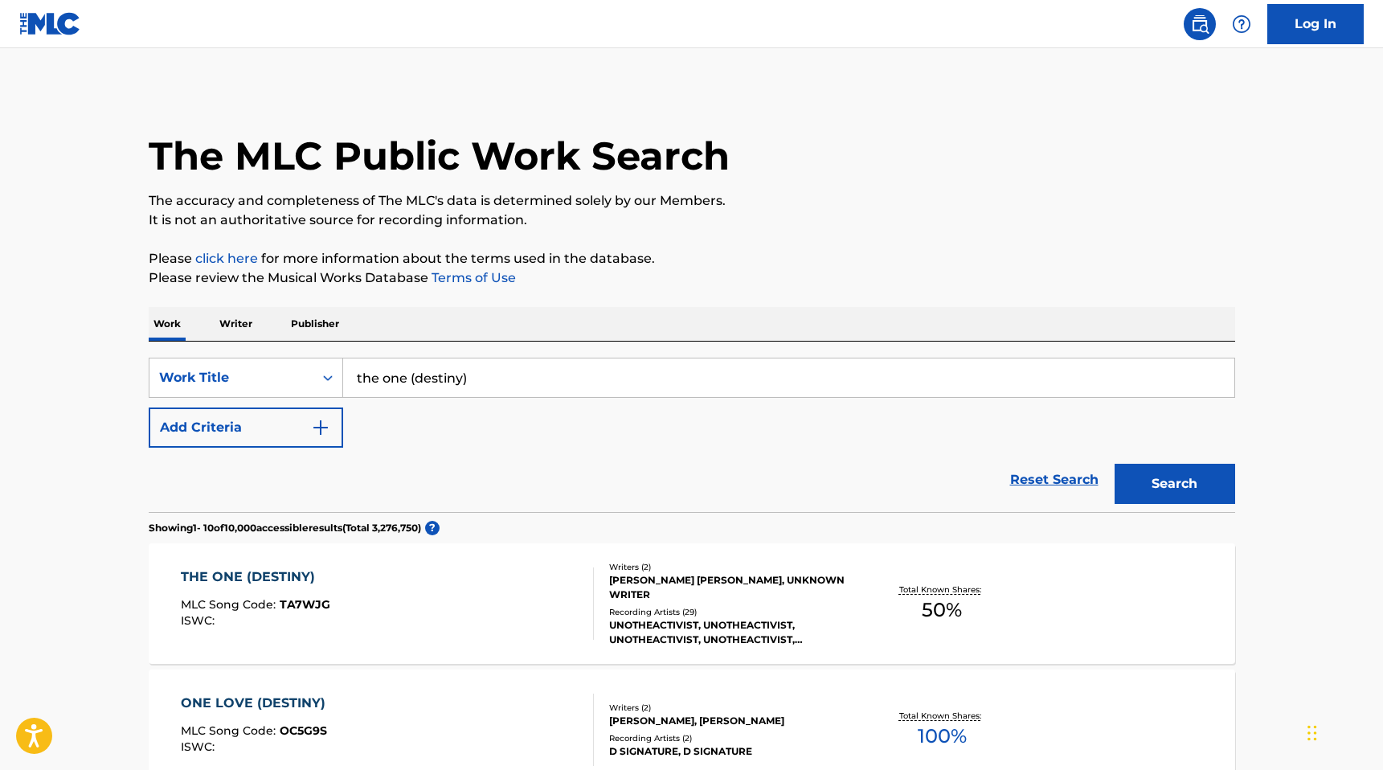
click at [684, 582] on div "[PERSON_NAME] [PERSON_NAME], UNKNOWN WRITER" at bounding box center [730, 587] width 243 height 29
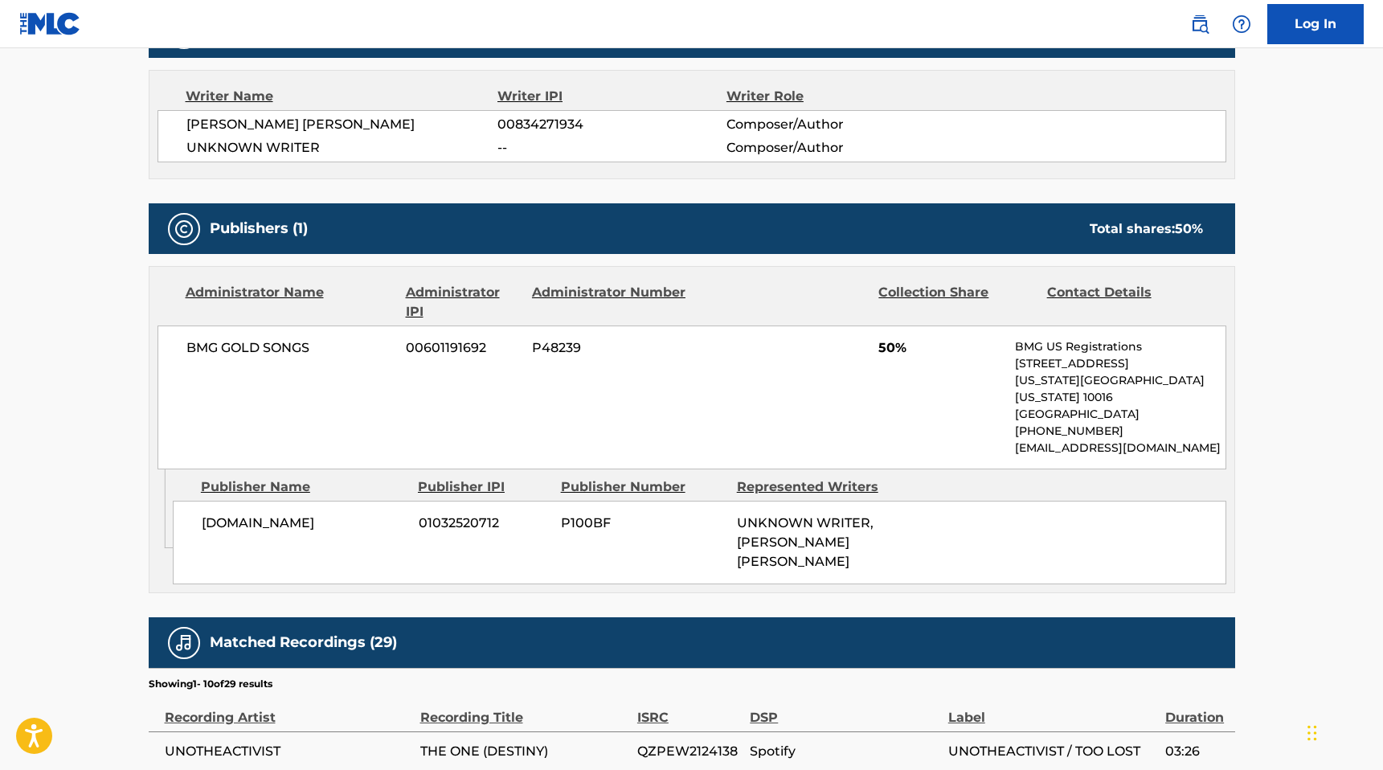
scroll to position [625, 0]
